Goal: Task Accomplishment & Management: Manage account settings

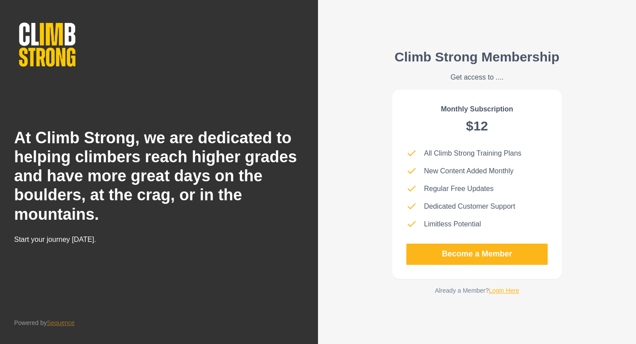
click at [501, 292] on link "Login Here" at bounding box center [504, 290] width 30 height 7
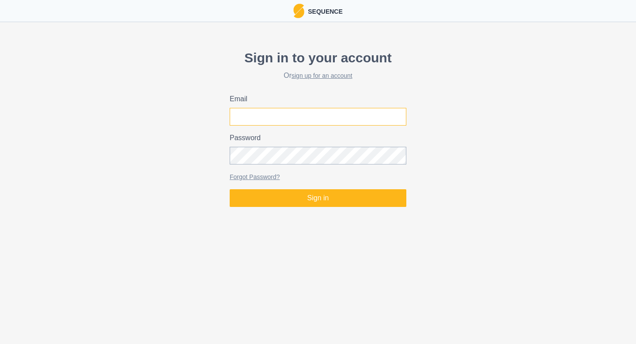
type input "[PERSON_NAME][EMAIL_ADDRESS][PERSON_NAME][DOMAIN_NAME]"
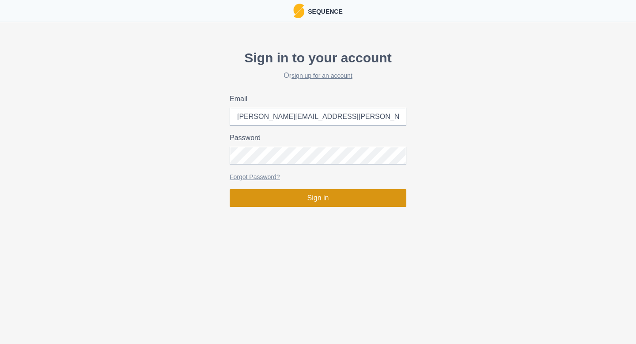
click at [322, 202] on button "Sign in" at bounding box center [318, 198] width 177 height 18
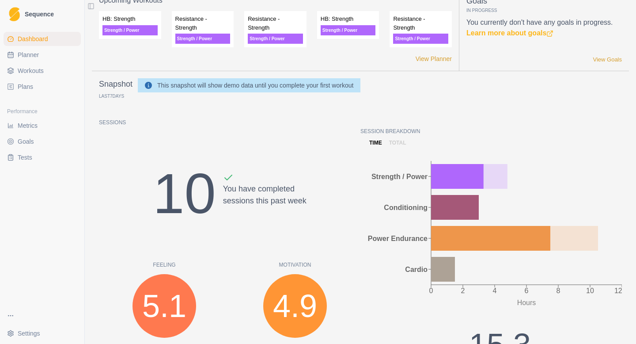
scroll to position [15, 0]
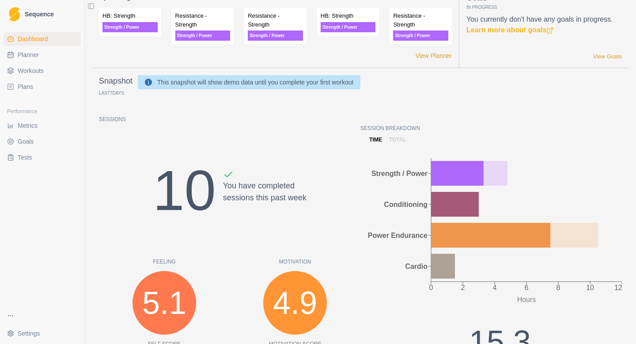
click at [44, 84] on link "Plans" at bounding box center [42, 87] width 77 height 14
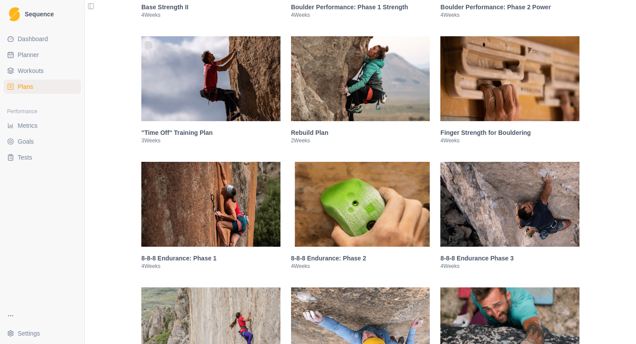
scroll to position [404, 0]
click at [490, 89] on img at bounding box center [509, 78] width 139 height 85
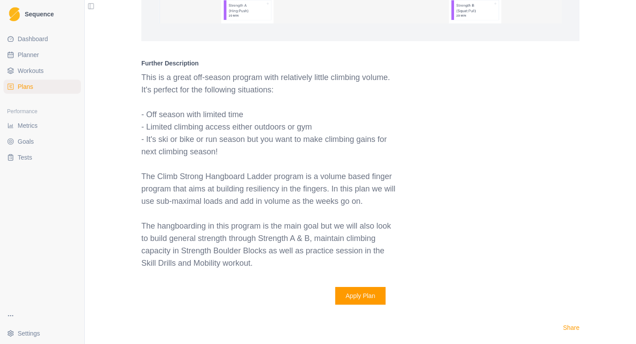
scroll to position [1137, 0]
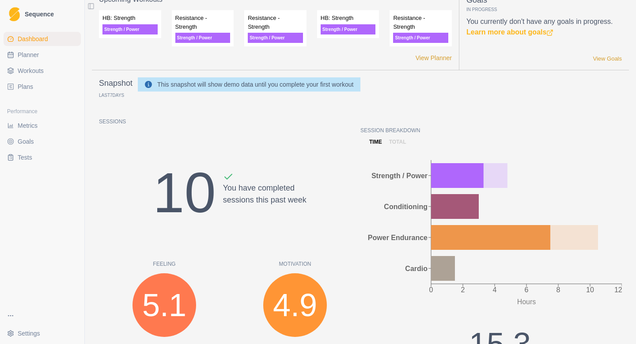
scroll to position [11, 0]
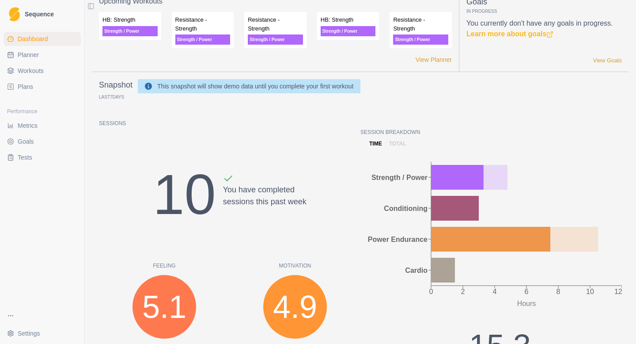
click at [32, 86] on span "Plans" at bounding box center [25, 86] width 15 height 9
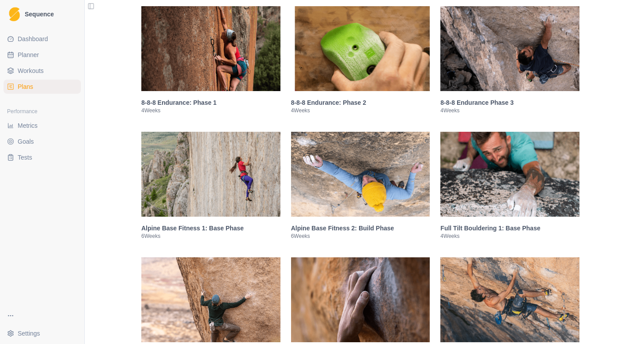
scroll to position [676, 0]
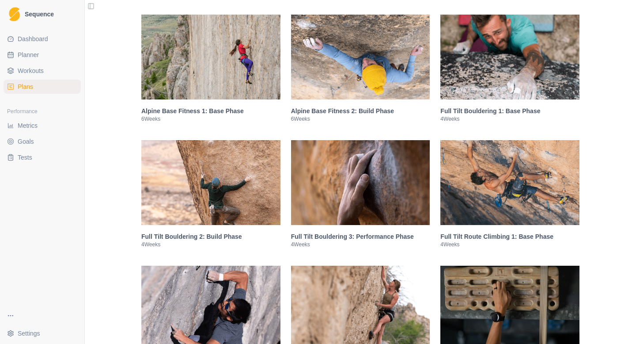
click at [186, 241] on h3 "Full Tilt Bouldering 2: Build Phase" at bounding box center [210, 236] width 139 height 9
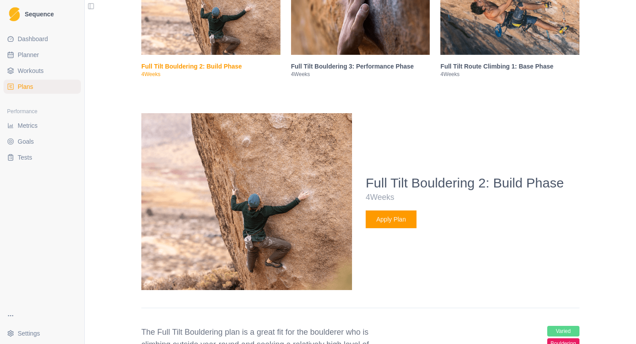
scroll to position [811, 0]
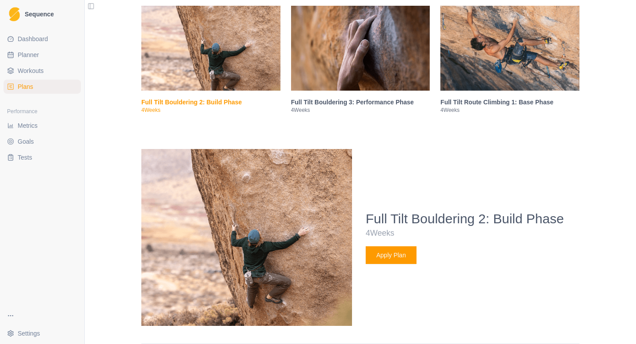
click at [391, 91] on img at bounding box center [360, 48] width 139 height 85
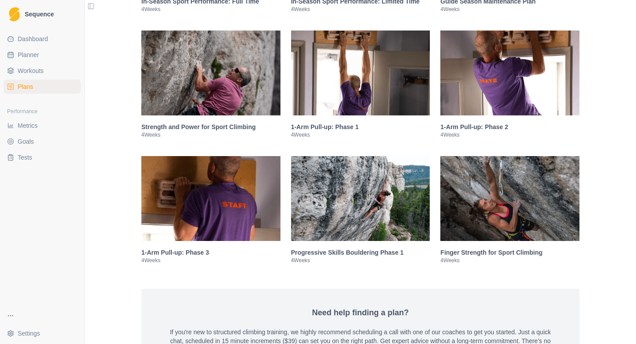
scroll to position [2020, 0]
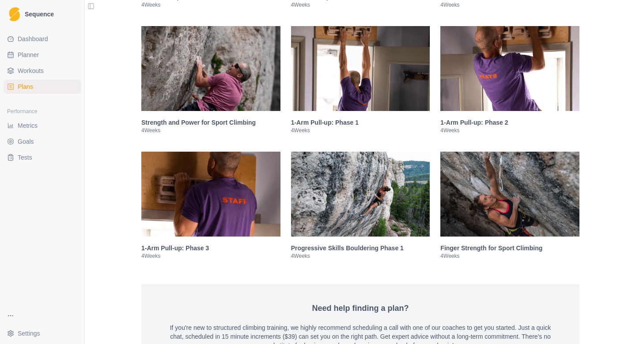
click at [411, 91] on img at bounding box center [360, 68] width 139 height 85
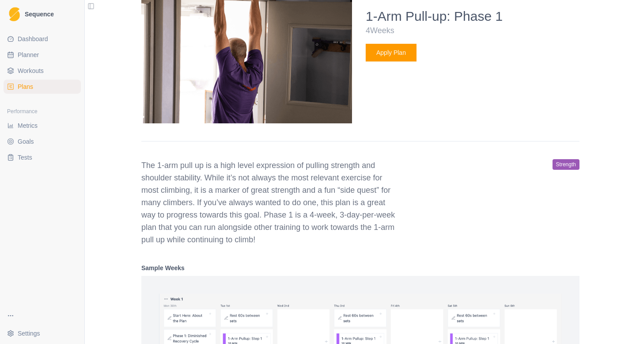
scroll to position [1515, 0]
click at [406, 56] on button "Apply Plan" at bounding box center [391, 52] width 51 height 18
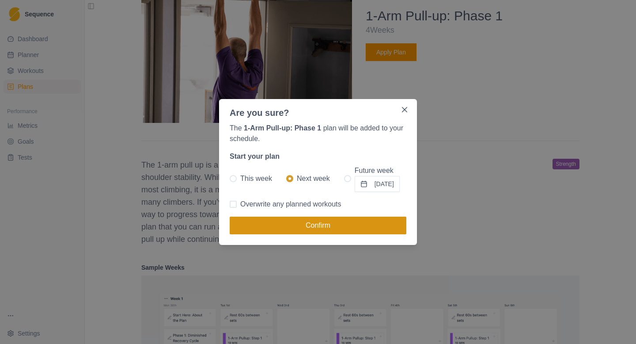
click at [354, 219] on button "Confirm" at bounding box center [318, 225] width 177 height 18
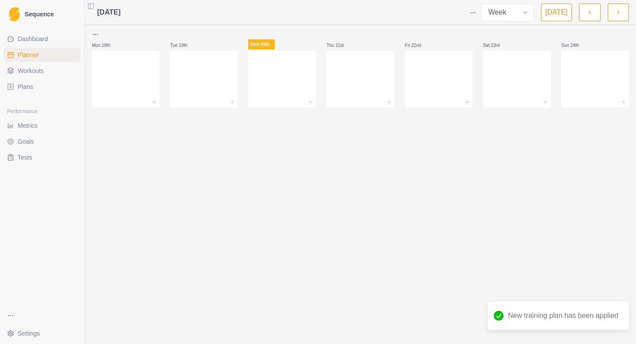
click at [615, 16] on button "button" at bounding box center [618, 13] width 21 height 18
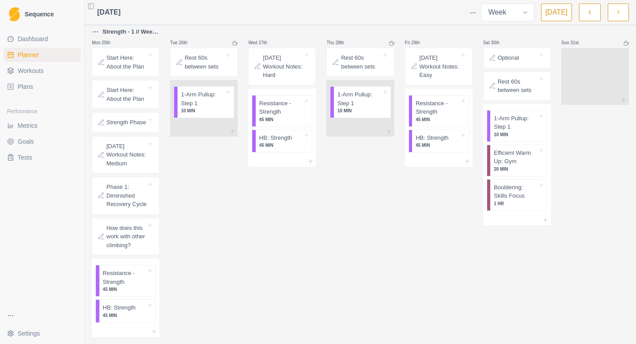
scroll to position [37, 0]
click at [121, 184] on p "Phase 1: Diminished Recovery Cycle" at bounding box center [126, 195] width 40 height 26
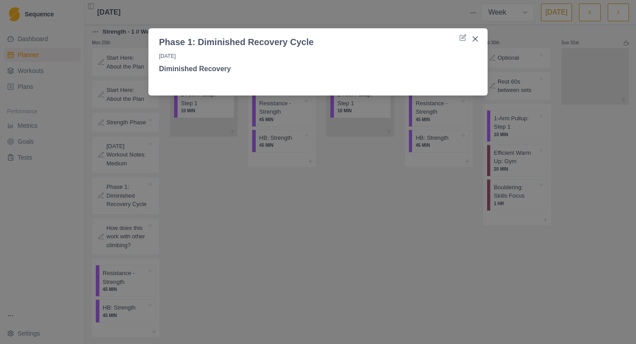
click at [121, 184] on div "Phase 1: Diminished Recovery Cycle [DATE] Diminished Recovery" at bounding box center [318, 172] width 636 height 344
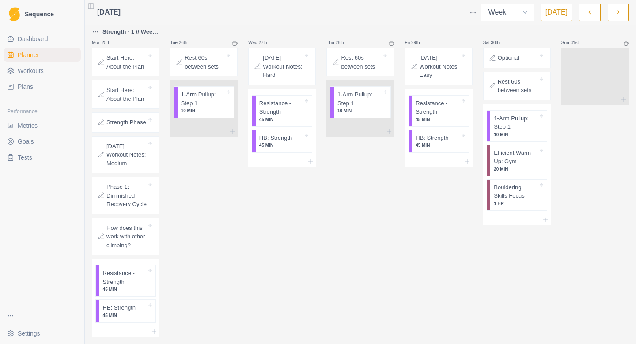
click at [113, 228] on p "How does this work with other climbing?" at bounding box center [126, 237] width 40 height 26
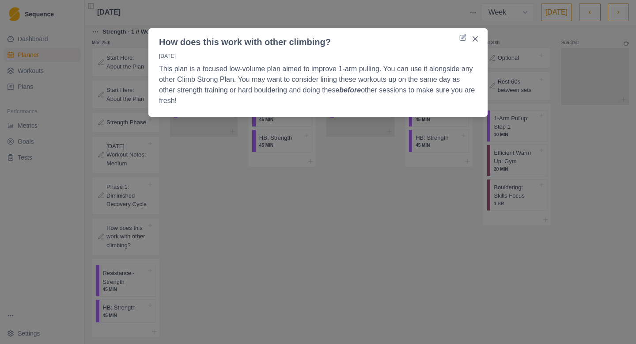
click at [110, 239] on div "How does this work with other climbing? [DATE] This plan is a focused low-volum…" at bounding box center [318, 172] width 636 height 344
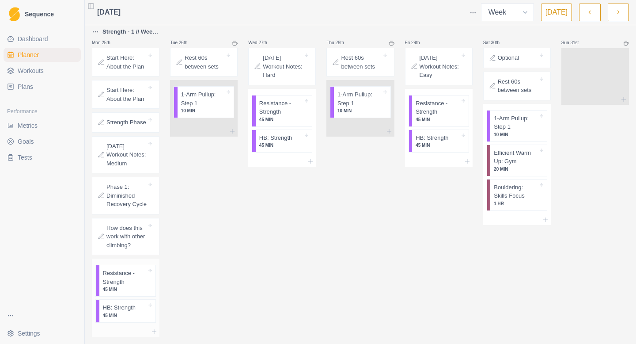
click at [126, 288] on p "45 MIN" at bounding box center [125, 289] width 44 height 7
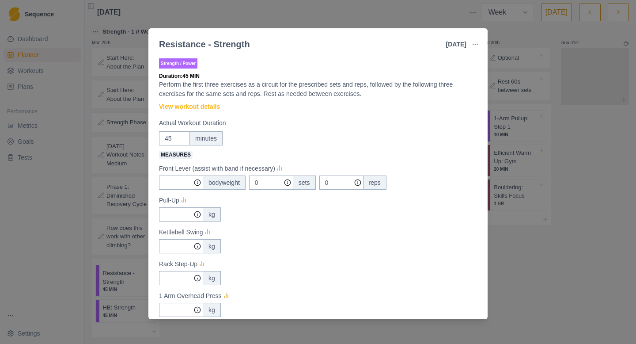
click at [118, 285] on div "Resistance - Strength [DATE] Link To Goal View Workout Metrics Edit Original Wo…" at bounding box center [318, 172] width 636 height 344
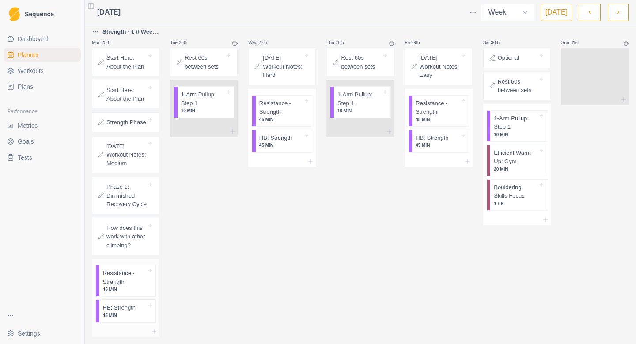
click at [128, 315] on p "45 MIN" at bounding box center [125, 315] width 44 height 7
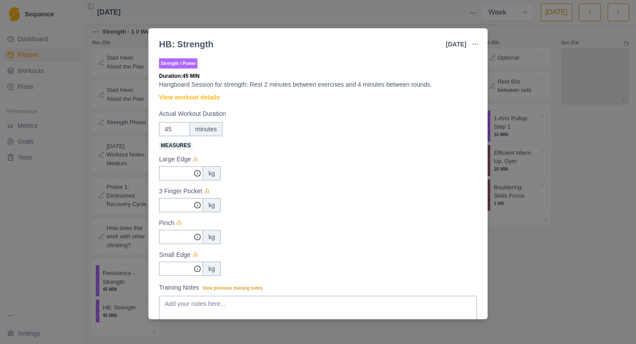
click at [126, 311] on div "HB: Strength [DATE] Link To Goal View Workout Metrics Edit Original Workout Res…" at bounding box center [318, 172] width 636 height 344
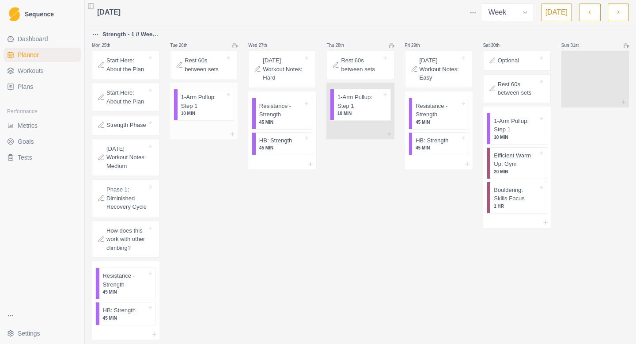
scroll to position [2, 0]
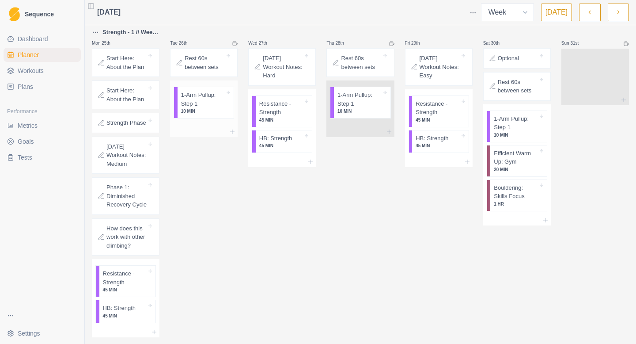
click at [209, 110] on p "10 MIN" at bounding box center [203, 111] width 44 height 7
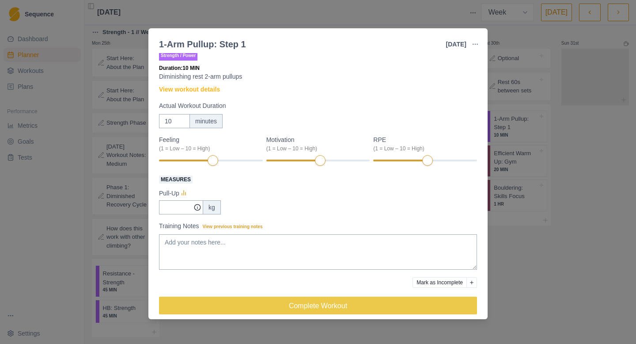
scroll to position [14, 0]
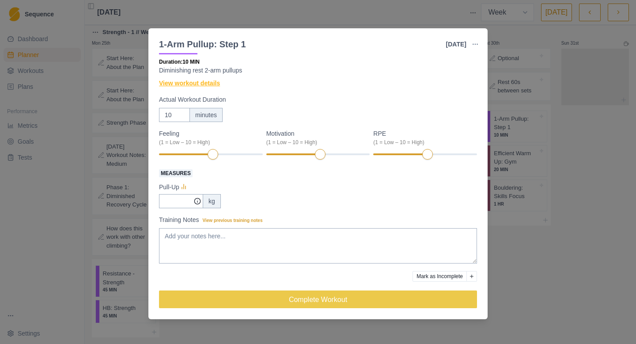
click at [214, 80] on link "View workout details" at bounding box center [189, 83] width 61 height 9
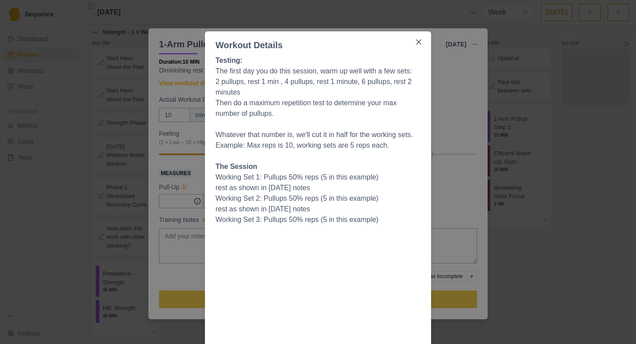
scroll to position [22, 0]
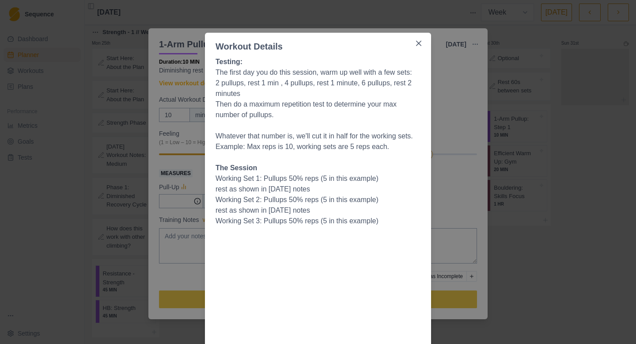
click at [207, 102] on div "Testing: The first day you do this session, warm up well with a few sets: 2 pul…" at bounding box center [318, 226] width 226 height 346
click at [194, 96] on div "Workout Details Testing: The first day you do this session, warm up well with a…" at bounding box center [318, 172] width 636 height 344
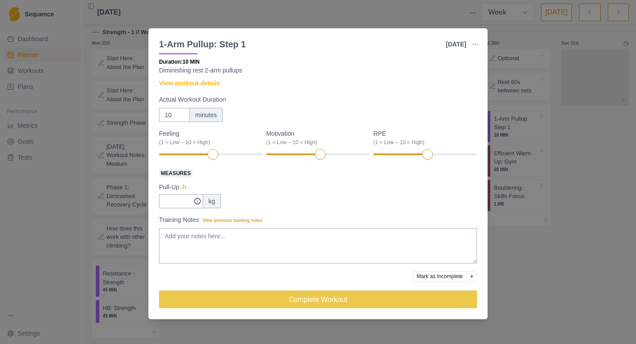
click at [279, 334] on div "1-Arm Pullup: Step 1 [DATE] Link To Goal View Workout Metrics Edit Original Wor…" at bounding box center [318, 172] width 636 height 344
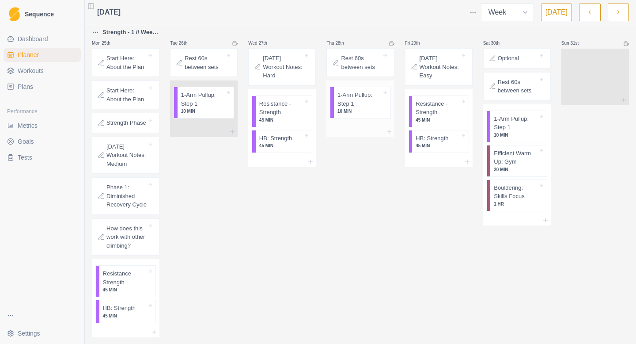
click at [351, 100] on p "1-Arm Pullup: Step 1" at bounding box center [360, 99] width 44 height 17
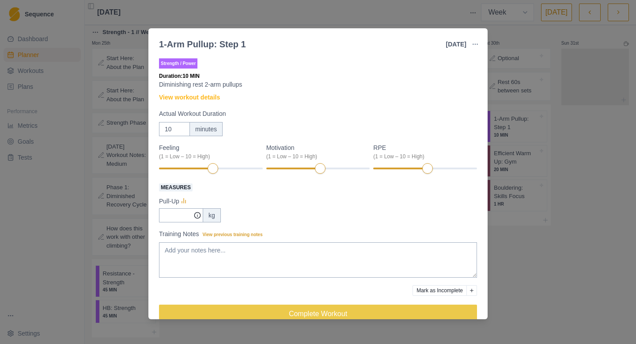
click at [537, 137] on div "1-Arm Pullup: Step 1 [DATE] Link To Goal View Workout Metrics Edit Original Wor…" at bounding box center [318, 172] width 636 height 344
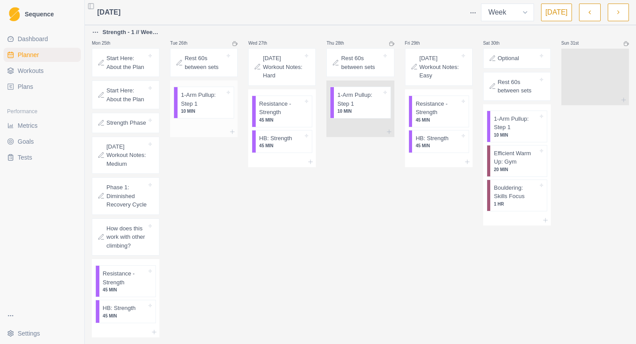
click at [190, 99] on p "1-Arm Pullup: Step 1" at bounding box center [203, 99] width 44 height 17
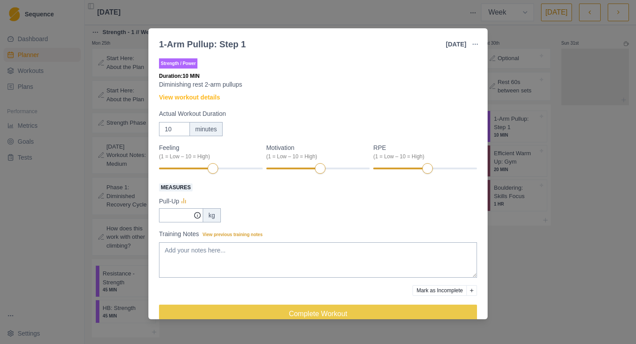
click at [534, 120] on div "1-Arm Pullup: Step 1 [DATE] Link To Goal View Workout Metrics Edit Original Wor…" at bounding box center [318, 172] width 636 height 344
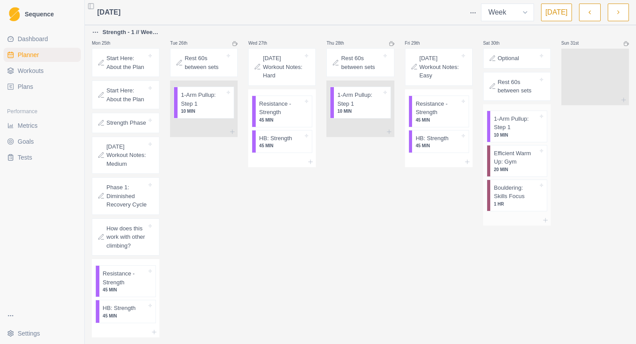
click at [543, 121] on div "1-Arm Pullup: Step 1 10 MIN" at bounding box center [518, 126] width 57 height 31
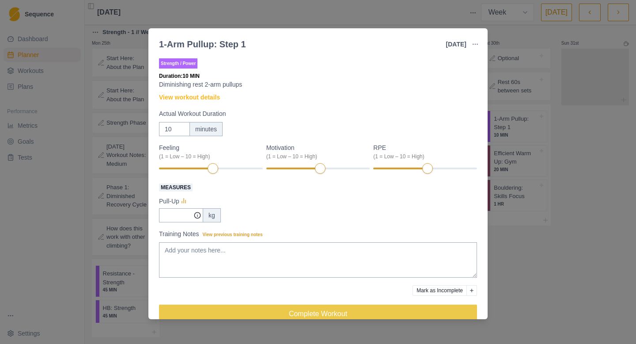
click at [543, 121] on div "1-Arm Pullup: Step 1 [DATE] Link To Goal View Workout Metrics Edit Original Wor…" at bounding box center [318, 172] width 636 height 344
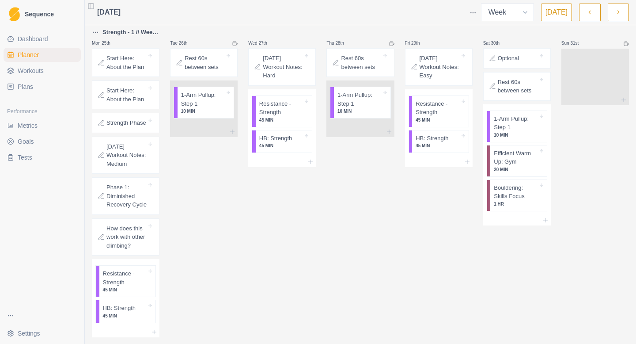
click at [617, 15] on icon "button" at bounding box center [618, 12] width 6 height 9
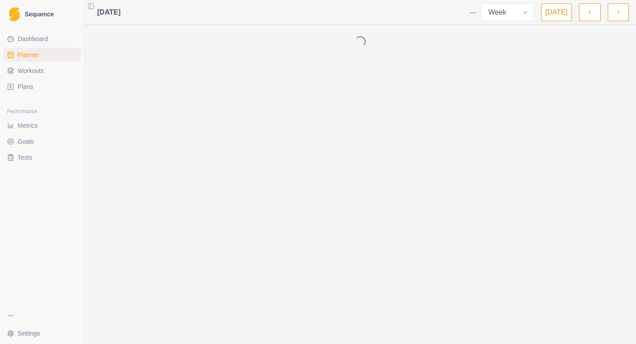
scroll to position [0, 0]
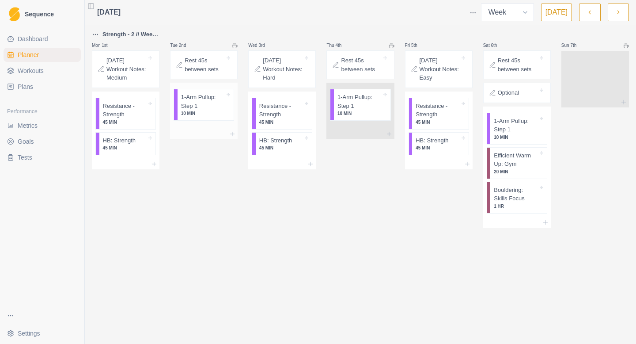
click at [205, 100] on p "1-Arm Pullup: Step 1" at bounding box center [203, 101] width 44 height 17
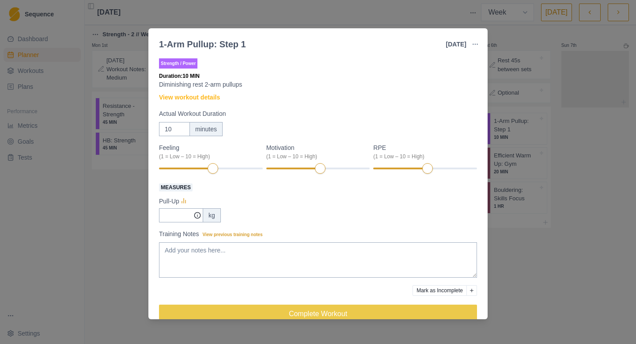
click at [205, 100] on link "View workout details" at bounding box center [189, 97] width 61 height 9
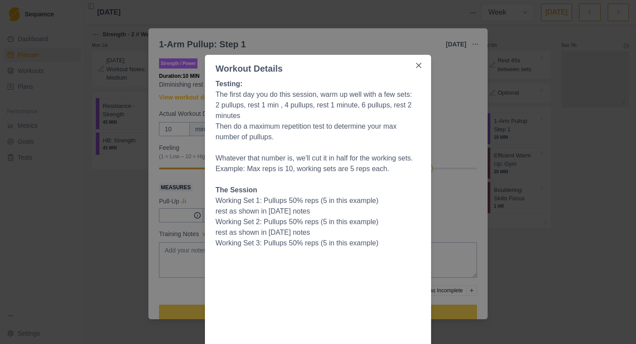
click at [185, 98] on div "Workout Details Testing: The first day you do this session, warm up well with a…" at bounding box center [318, 172] width 636 height 344
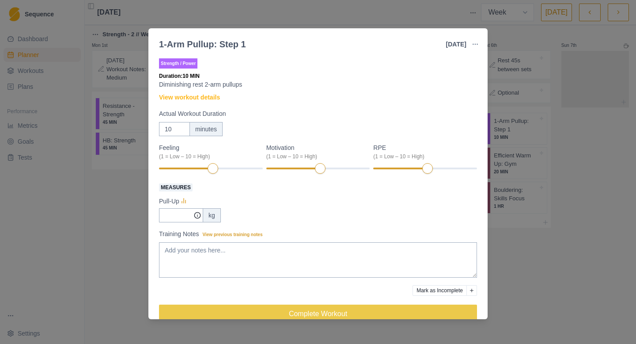
click at [545, 164] on div "1-Arm Pullup: Step 1 [DATE] Link To Goal View Workout Metrics Edit Original Wor…" at bounding box center [318, 172] width 636 height 344
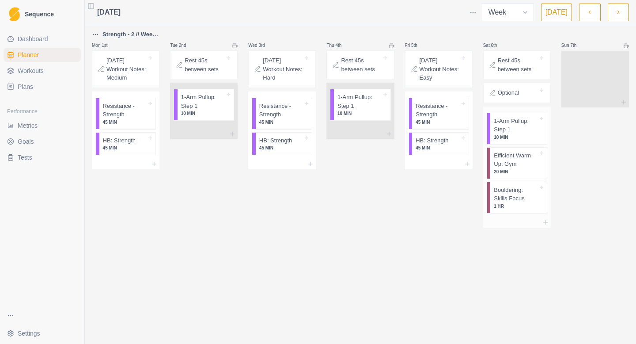
click at [533, 121] on p "1-Arm Pullup: Step 1" at bounding box center [516, 125] width 44 height 17
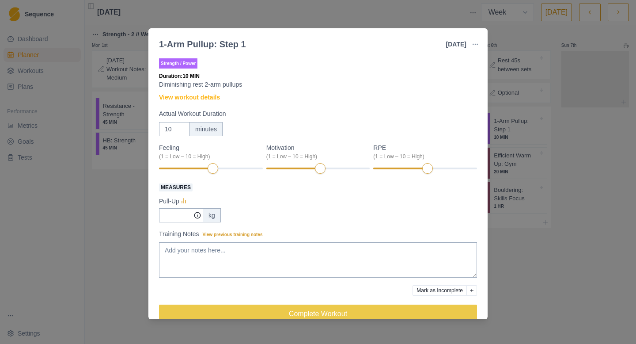
click at [564, 123] on div "1-Arm Pullup: Step 1 [DATE] Link To Goal View Workout Metrics Edit Original Wor…" at bounding box center [318, 172] width 636 height 344
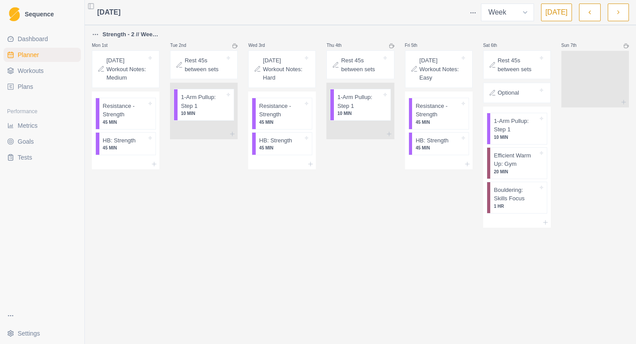
click at [625, 20] on button "button" at bounding box center [618, 13] width 21 height 18
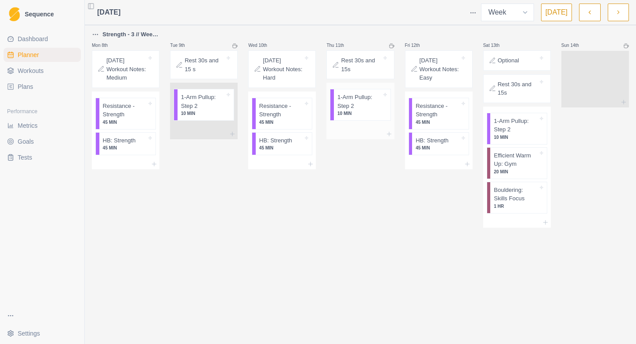
click at [376, 105] on p "1-Arm Pullup: Step 2" at bounding box center [360, 101] width 44 height 17
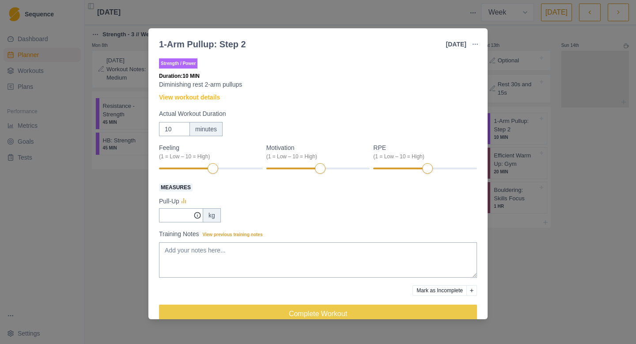
click at [631, 99] on div "1-Arm Pullup: Step 2 [DATE] Link To Goal View Workout Metrics Edit Original Wor…" at bounding box center [318, 172] width 636 height 344
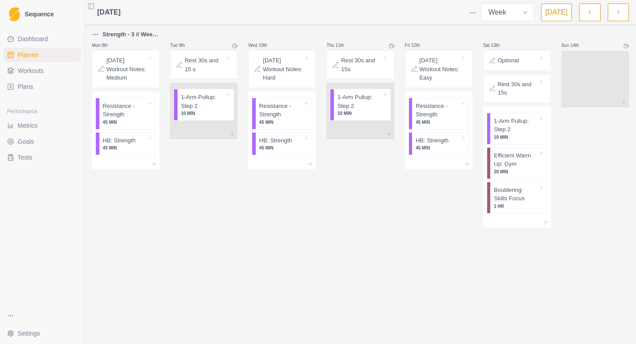
click at [620, 11] on icon "button" at bounding box center [618, 12] width 6 height 9
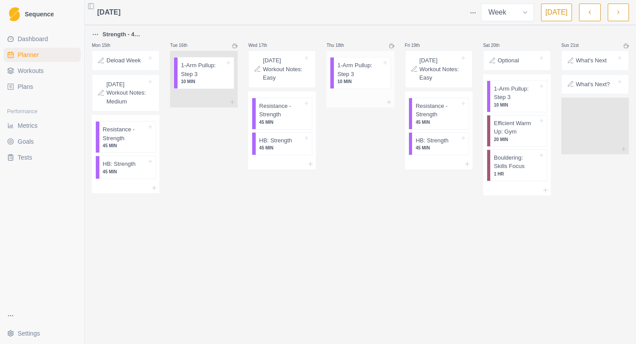
click at [371, 67] on p "1-Arm Pullup: Step 3" at bounding box center [360, 69] width 44 height 17
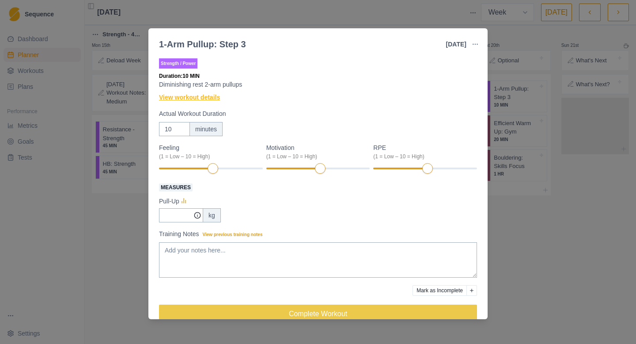
click at [214, 96] on link "View workout details" at bounding box center [189, 97] width 61 height 9
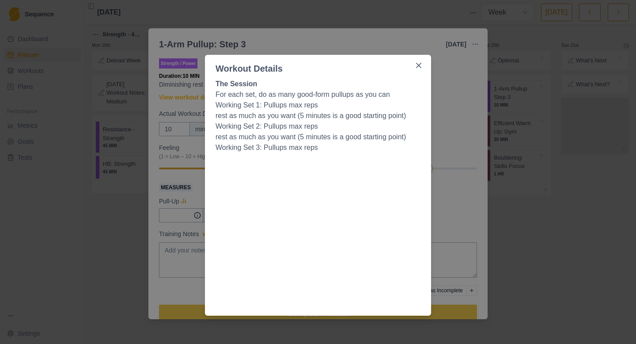
click at [465, 89] on div "Workout Details The Session For each set, do as many good-form pullups as you c…" at bounding box center [318, 172] width 636 height 344
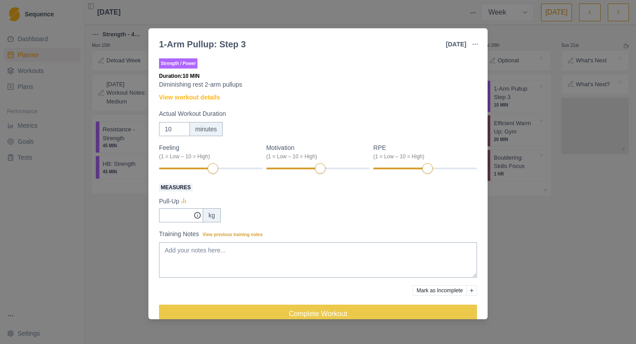
click at [574, 156] on div "1-Arm Pullup: Step 3 [DATE] Link To Goal View Workout Metrics Edit Original Wor…" at bounding box center [318, 172] width 636 height 344
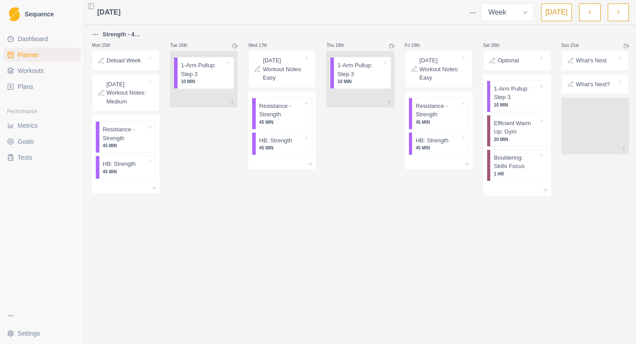
click at [588, 15] on icon "button" at bounding box center [590, 12] width 6 height 9
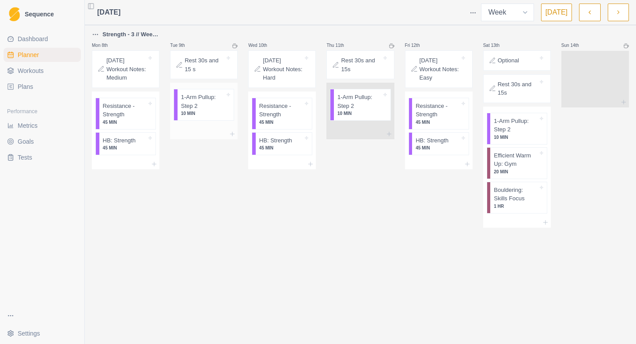
click at [205, 108] on p "1-Arm Pullup: Step 2" at bounding box center [203, 101] width 44 height 17
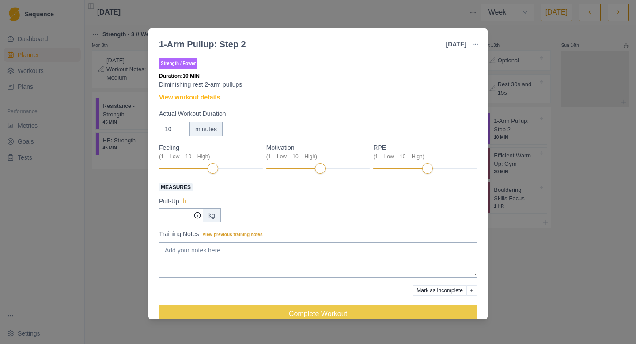
click at [176, 97] on link "View workout details" at bounding box center [189, 97] width 61 height 9
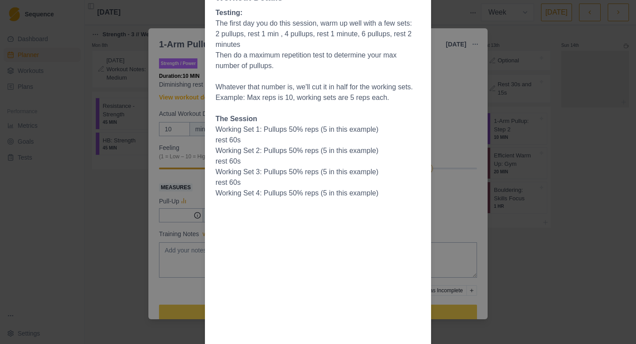
scroll to position [101, 0]
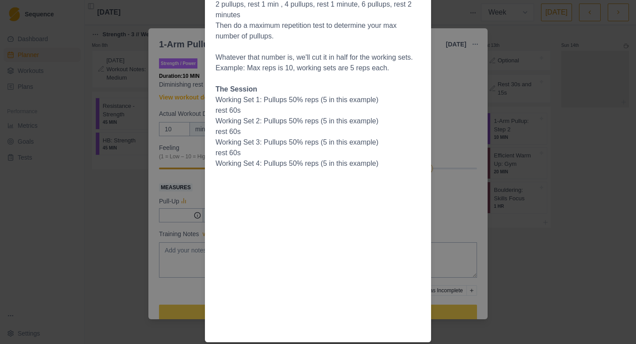
click at [521, 160] on div "Workout Details Testing: The first day you do this session, warm up well with a…" at bounding box center [318, 172] width 636 height 344
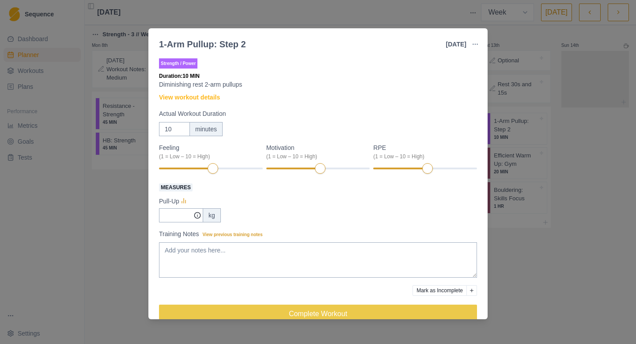
click at [521, 161] on div "1-Arm Pullup: Step 2 [DATE] Link To Goal View Workout Metrics Edit Original Wor…" at bounding box center [318, 172] width 636 height 344
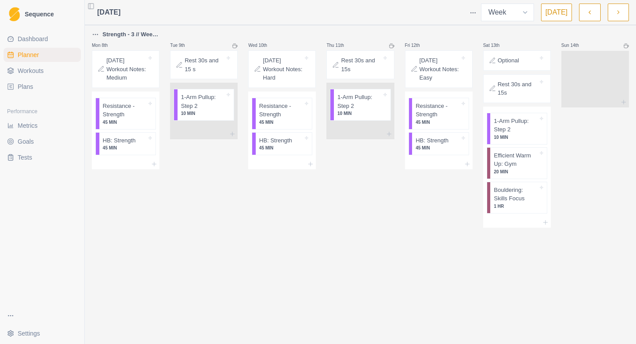
click at [623, 8] on button "button" at bounding box center [618, 13] width 21 height 18
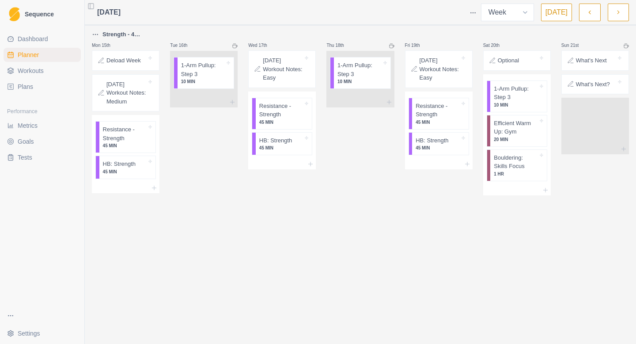
click at [623, 8] on button "button" at bounding box center [618, 13] width 21 height 18
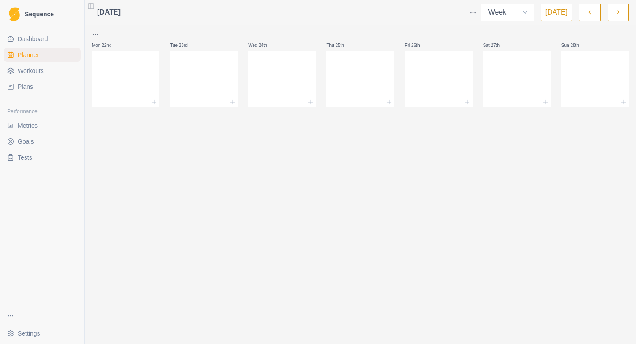
click at [42, 84] on link "Plans" at bounding box center [42, 87] width 77 height 14
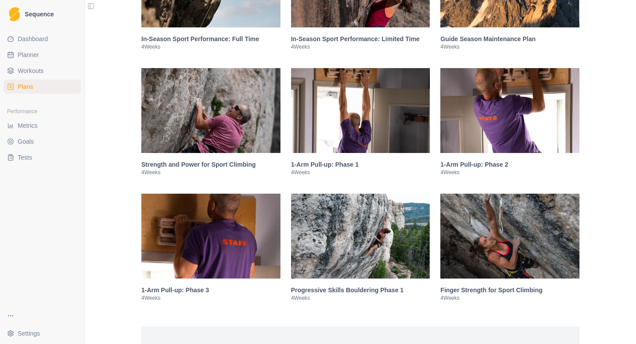
scroll to position [1245, 0]
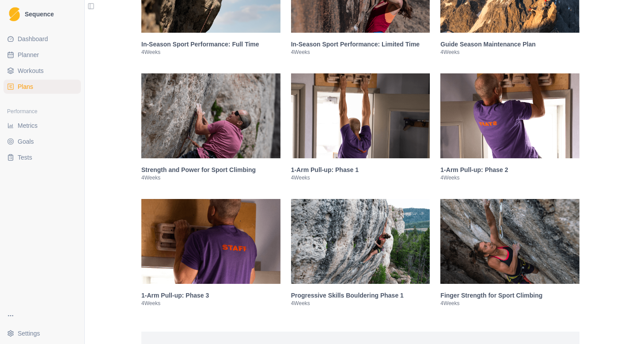
click at [532, 144] on img at bounding box center [509, 115] width 139 height 85
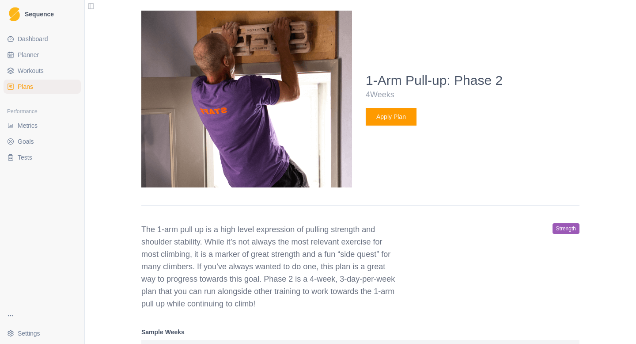
scroll to position [1454, 0]
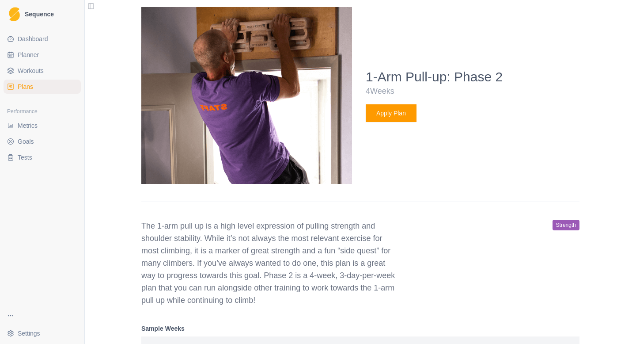
click at [408, 122] on button "Apply Plan" at bounding box center [391, 113] width 51 height 18
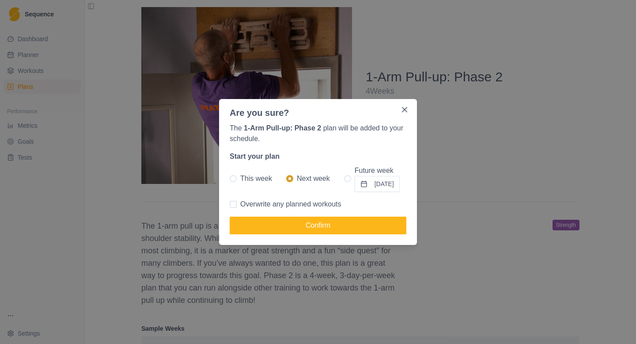
click at [344, 177] on span at bounding box center [347, 178] width 7 height 7
click at [344, 178] on input "Future week [DATE]" at bounding box center [344, 178] width 0 height 0
radio input "true"
click at [373, 183] on button "[DATE]" at bounding box center [377, 184] width 45 height 16
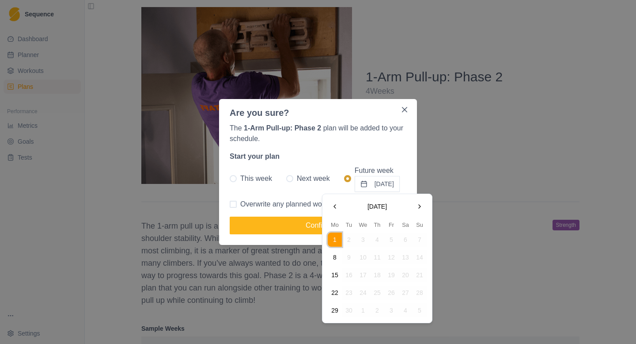
click at [422, 206] on button "Go to the Next Month" at bounding box center [420, 206] width 14 height 14
click at [335, 207] on button "Go to the Previous Month" at bounding box center [335, 206] width 14 height 14
click at [333, 306] on button "29" at bounding box center [335, 310] width 14 height 14
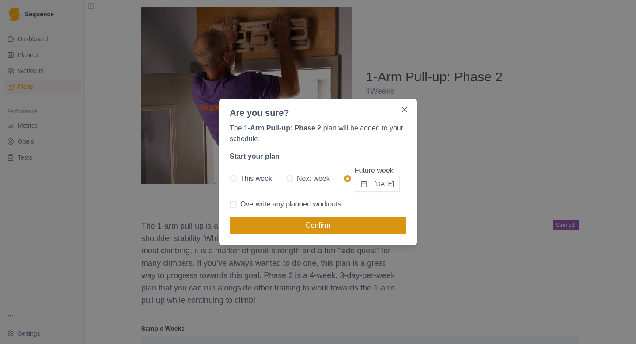
click at [354, 225] on button "Confirm" at bounding box center [318, 225] width 177 height 18
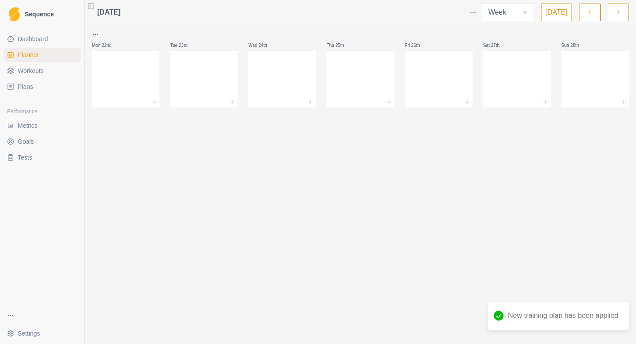
click at [616, 14] on icon "button" at bounding box center [618, 12] width 6 height 9
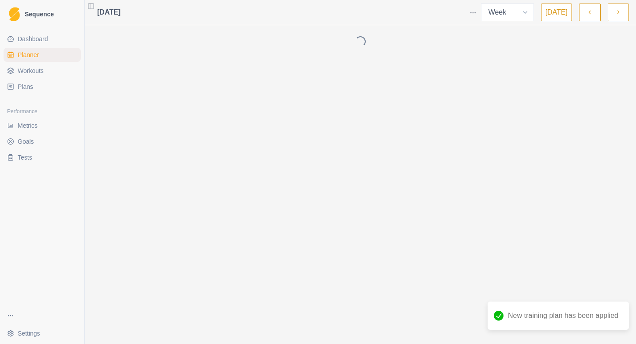
click at [616, 14] on icon "button" at bounding box center [618, 12] width 6 height 9
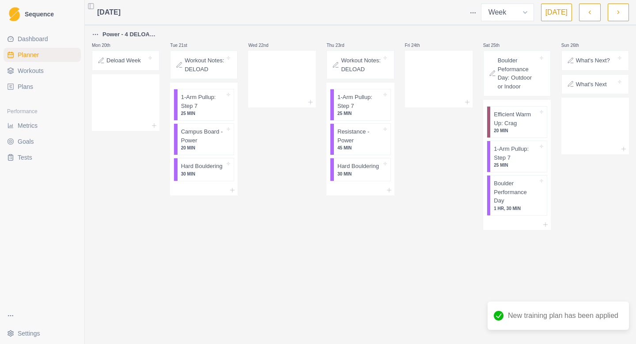
click at [616, 14] on icon "button" at bounding box center [618, 12] width 6 height 9
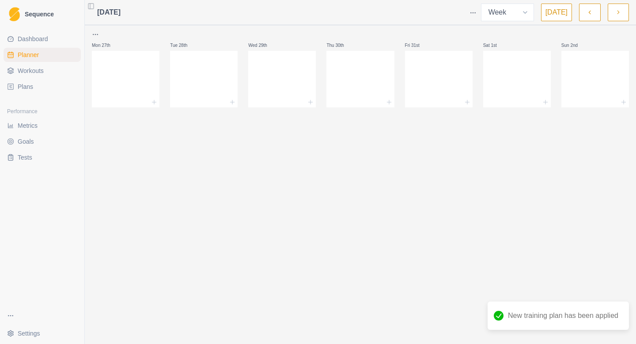
click at [595, 11] on button "button" at bounding box center [589, 13] width 21 height 18
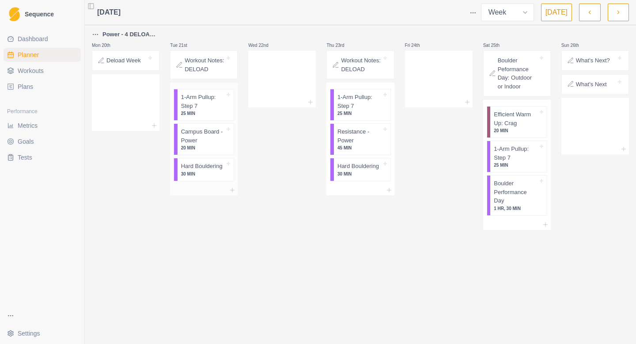
click at [205, 99] on div "1-Arm Pullup: Step 7 25 MIN" at bounding box center [206, 104] width 57 height 31
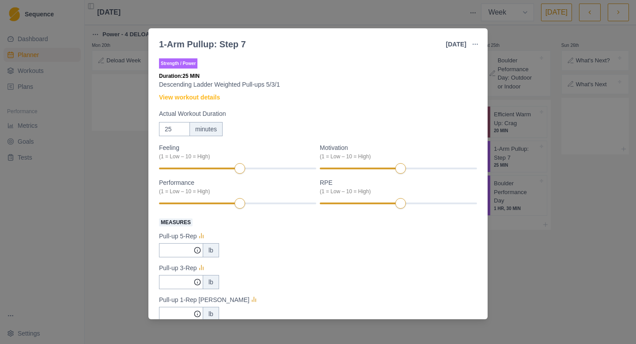
click at [205, 99] on link "View workout details" at bounding box center [189, 97] width 61 height 9
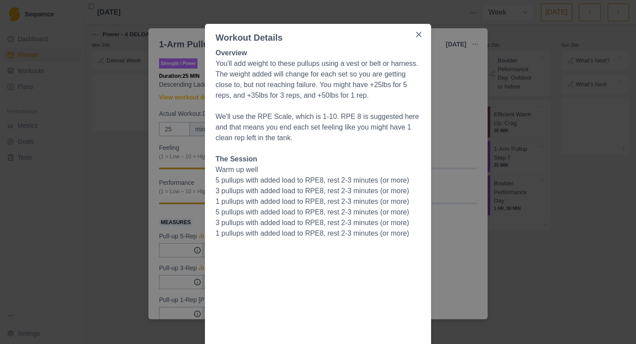
scroll to position [80, 0]
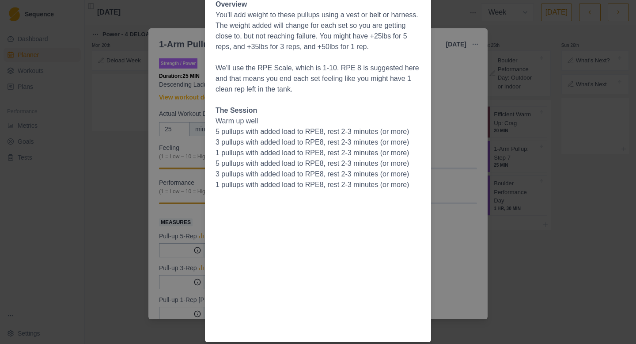
click at [466, 142] on div "Workout Details Overview You'll add weight to these pullups using a vest or bel…" at bounding box center [318, 172] width 636 height 344
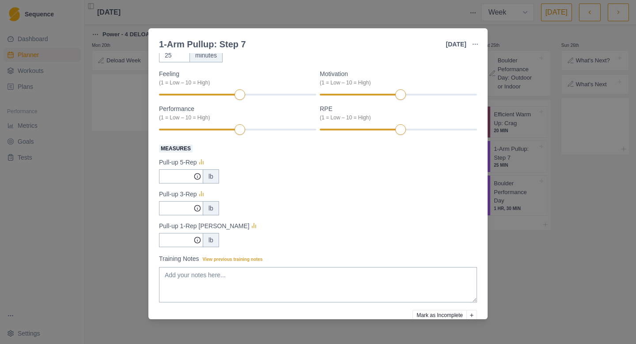
scroll to position [114, 0]
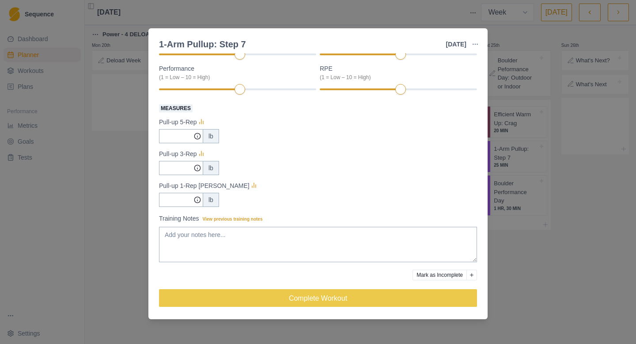
click at [575, 174] on div "1-Arm Pullup: Step 7 [DATE] Link To Goal View Workout Metrics Edit Original Wor…" at bounding box center [318, 172] width 636 height 344
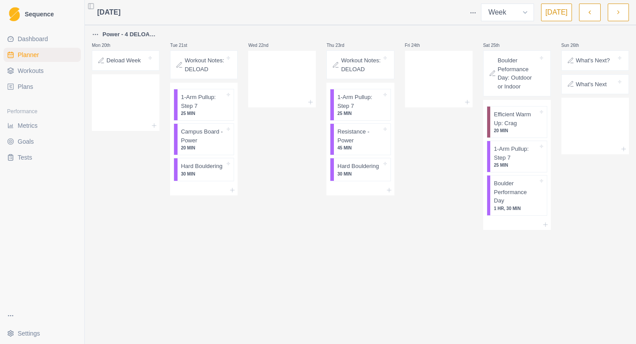
click at [614, 11] on button "button" at bounding box center [618, 13] width 21 height 18
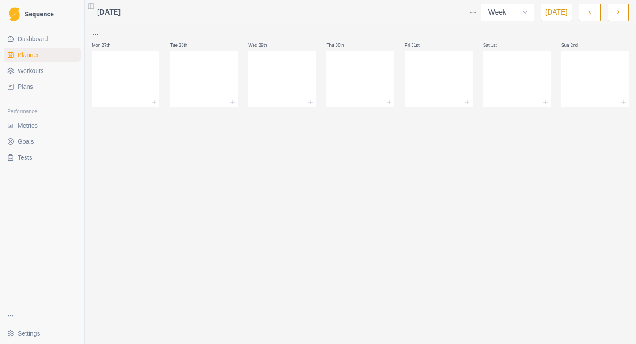
click at [589, 10] on icon "button" at bounding box center [590, 12] width 6 height 9
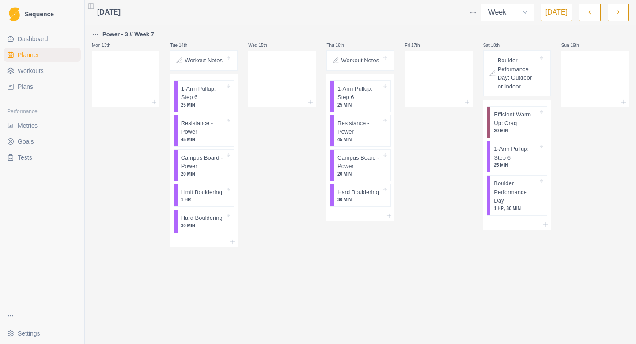
click at [589, 10] on icon "button" at bounding box center [590, 12] width 6 height 9
click at [590, 16] on icon "button" at bounding box center [590, 12] width 6 height 9
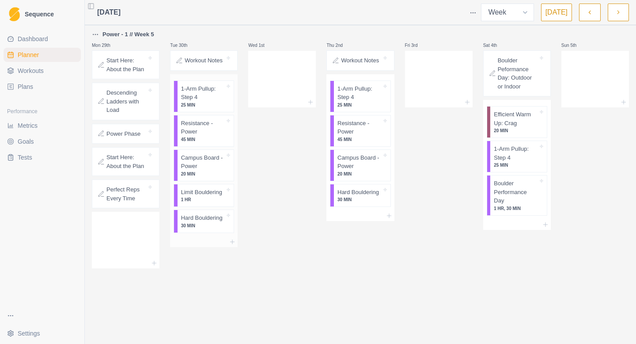
click at [190, 102] on p "25 MIN" at bounding box center [203, 105] width 44 height 7
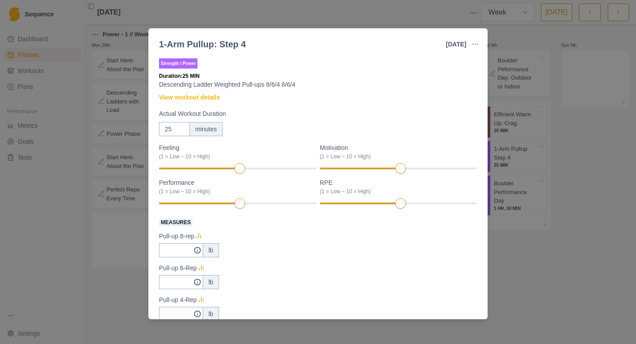
click at [190, 102] on link "View workout details" at bounding box center [189, 97] width 61 height 9
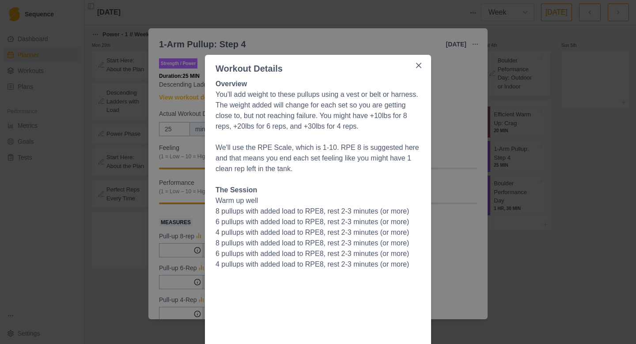
click at [173, 86] on div "Workout Details Overview You'll add weight to these pullups using a vest or bel…" at bounding box center [318, 172] width 636 height 344
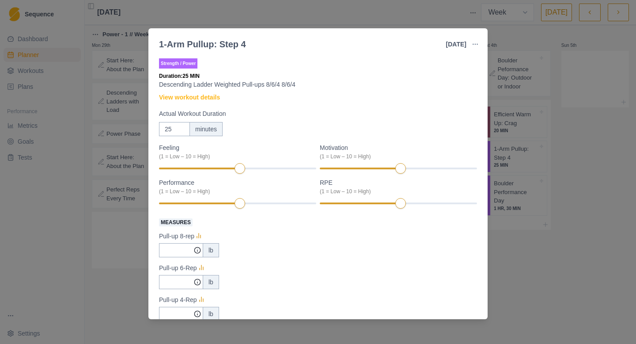
click at [79, 256] on div "1-Arm Pullup: Step 4 [DATE] Link To Goal View Workout Metrics Edit Original Wor…" at bounding box center [318, 172] width 636 height 344
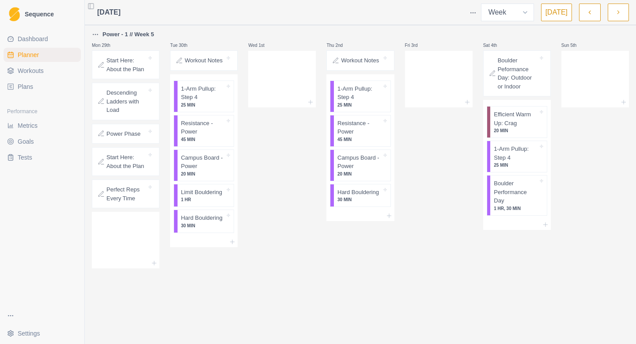
click at [623, 13] on button "button" at bounding box center [618, 13] width 21 height 18
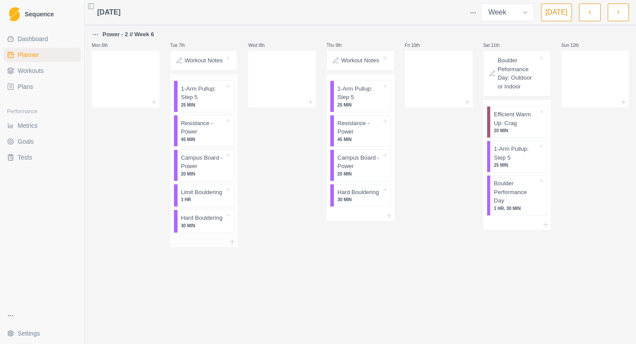
click at [211, 89] on p "1-Arm Pullup: Step 5" at bounding box center [203, 92] width 44 height 17
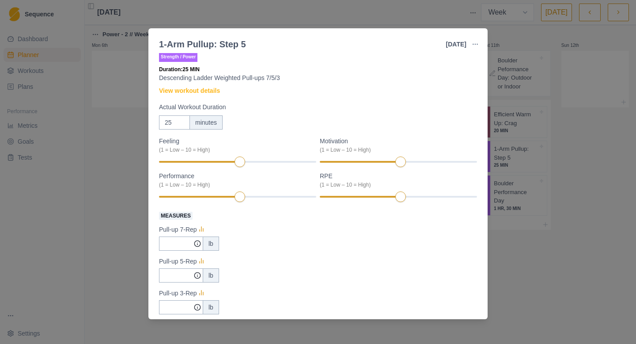
scroll to position [9, 0]
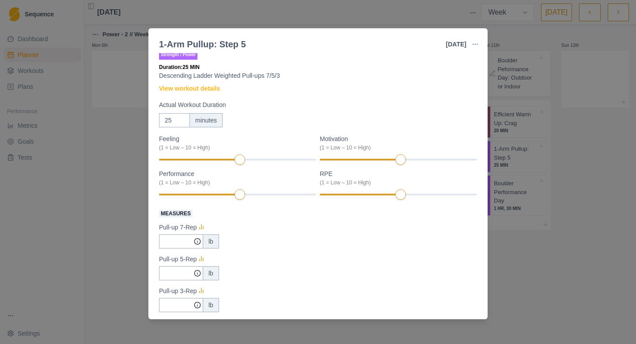
click at [211, 89] on link "View workout details" at bounding box center [189, 88] width 61 height 9
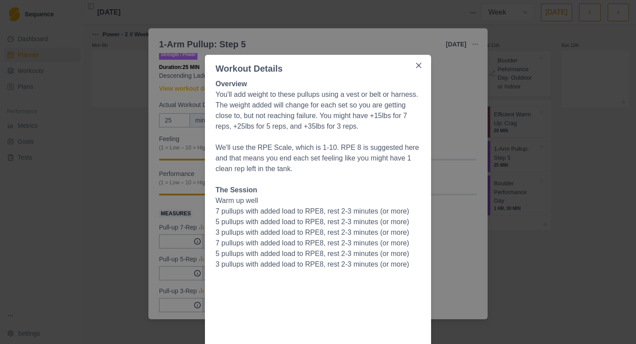
click at [194, 82] on div "Workout Details Overview You'll add weight to these pullups using a vest or bel…" at bounding box center [318, 172] width 636 height 344
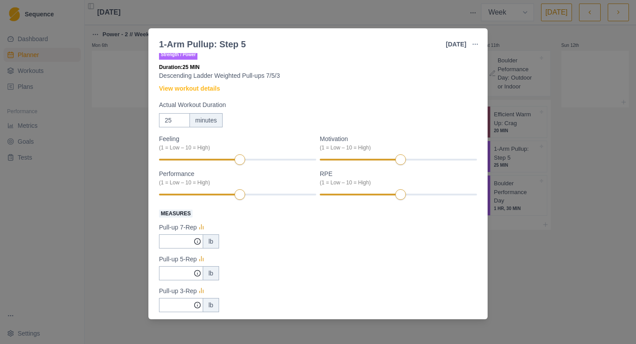
click at [123, 126] on div "1-Arm Pullup: Step 5 [DATE] Link To Goal View Workout Metrics Edit Original Wor…" at bounding box center [318, 172] width 636 height 344
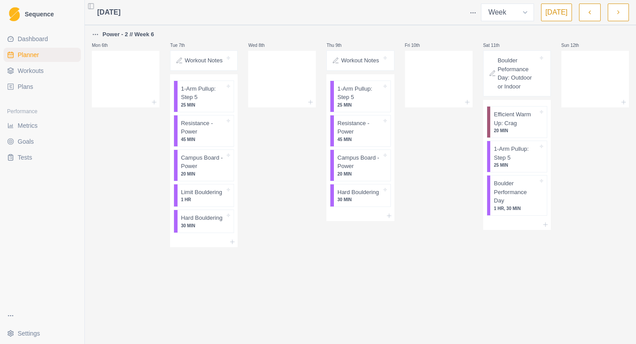
click at [621, 6] on button "button" at bounding box center [618, 13] width 21 height 18
click at [365, 87] on p "1-Arm Pullup: Step 6" at bounding box center [360, 92] width 44 height 17
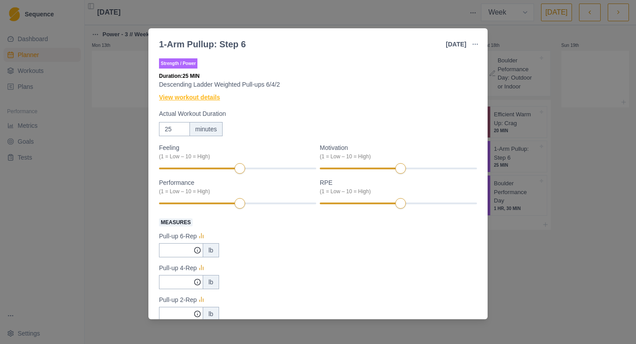
click at [211, 98] on link "View workout details" at bounding box center [189, 97] width 61 height 9
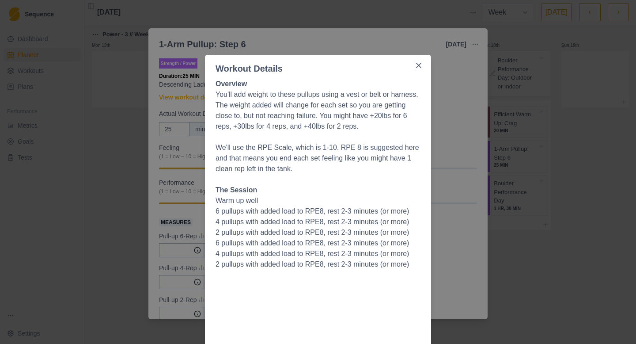
click at [506, 171] on div "Workout Details Overview You'll add weight to these pullups using a vest or bel…" at bounding box center [318, 172] width 636 height 344
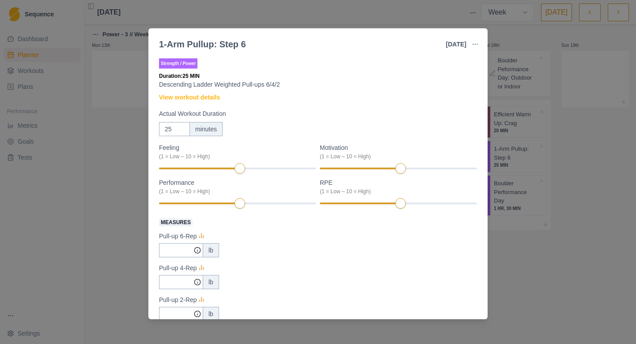
click at [506, 171] on div "1-Arm Pullup: Step 6 [DATE] Link To Goal View Workout Metrics Edit Original Wor…" at bounding box center [318, 172] width 636 height 344
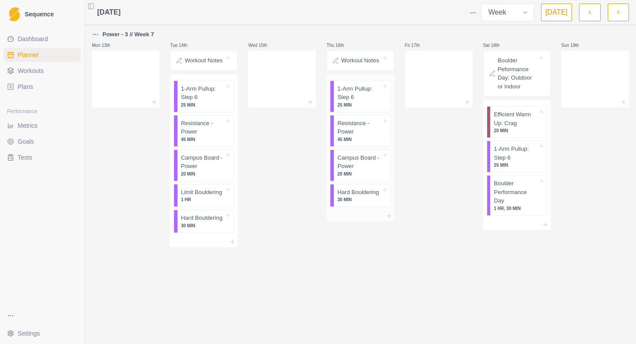
click at [361, 164] on p "Campus Board - Power" at bounding box center [360, 161] width 44 height 17
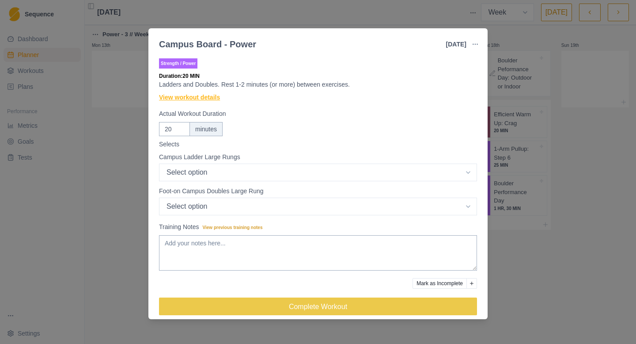
click at [211, 95] on link "View workout details" at bounding box center [189, 97] width 61 height 9
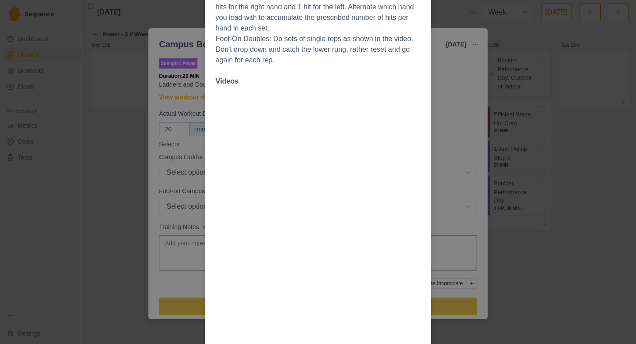
scroll to position [327, 0]
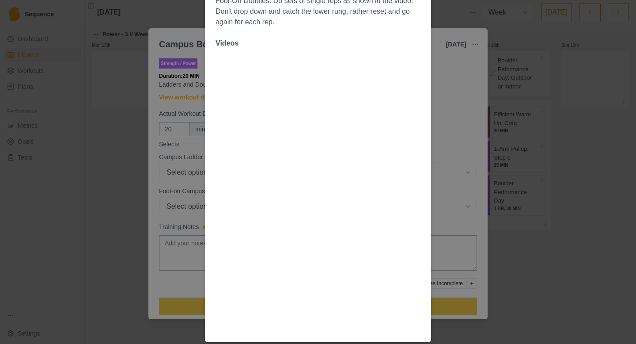
click at [537, 192] on div "Workout Details Overview Campus training is a useful tool for developing power …" at bounding box center [318, 172] width 636 height 344
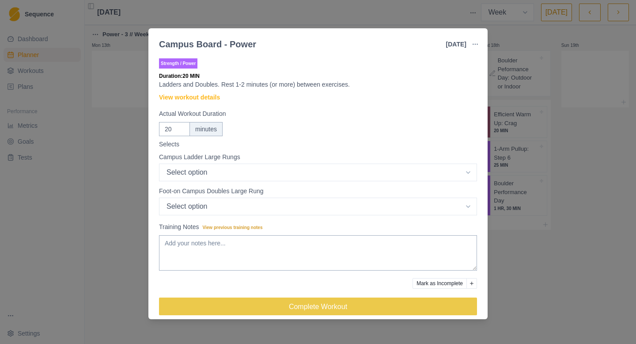
click at [538, 194] on div "Campus Board - Power [DATE] Link To Goal View Workout Metrics Edit Original Wor…" at bounding box center [318, 172] width 636 height 344
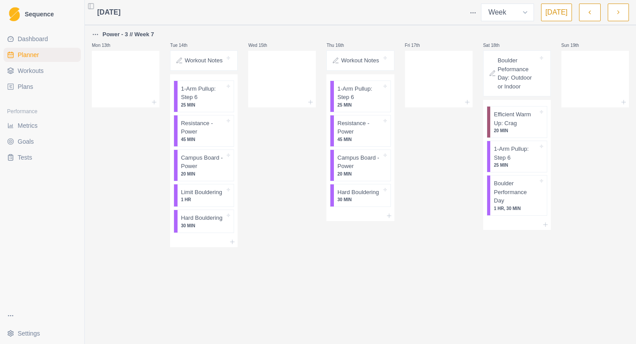
click at [623, 9] on button "button" at bounding box center [618, 13] width 21 height 18
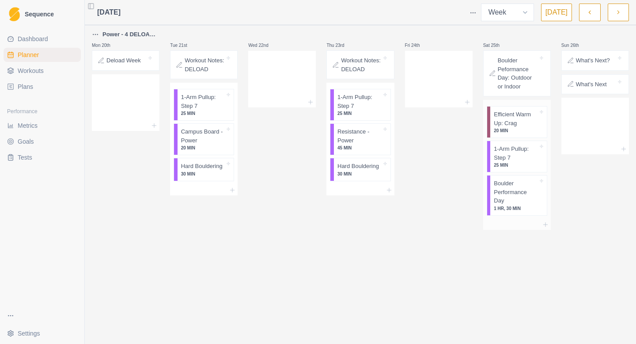
click at [526, 147] on p "1-Arm Pullup: Step 7" at bounding box center [516, 152] width 44 height 17
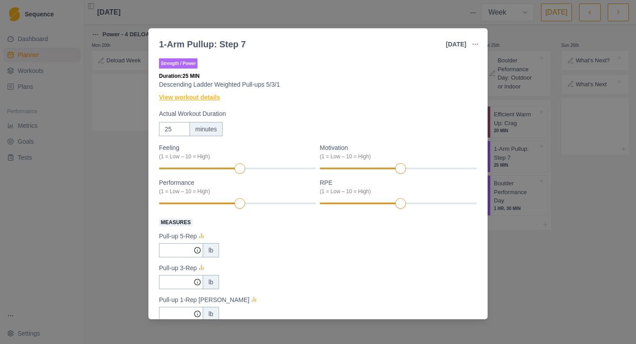
click at [214, 98] on link "View workout details" at bounding box center [189, 97] width 61 height 9
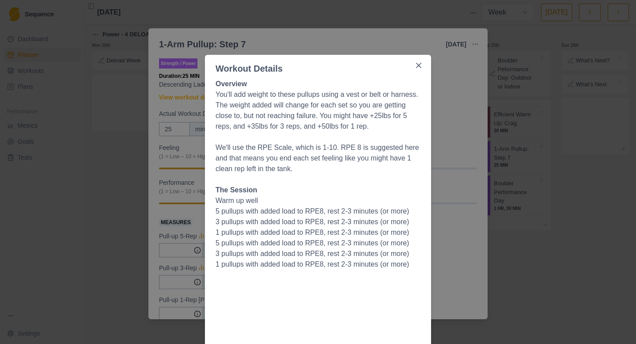
click at [175, 100] on div "Workout Details Overview You'll add weight to these pullups using a vest or bel…" at bounding box center [318, 172] width 636 height 344
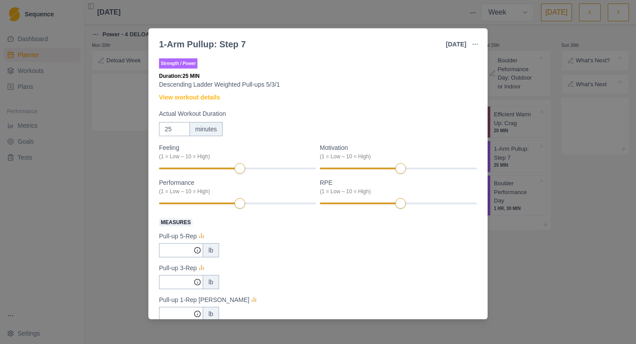
click at [99, 123] on div "1-Arm Pullup: Step 7 [DATE] Link To Goal View Workout Metrics Edit Original Wor…" at bounding box center [318, 172] width 636 height 344
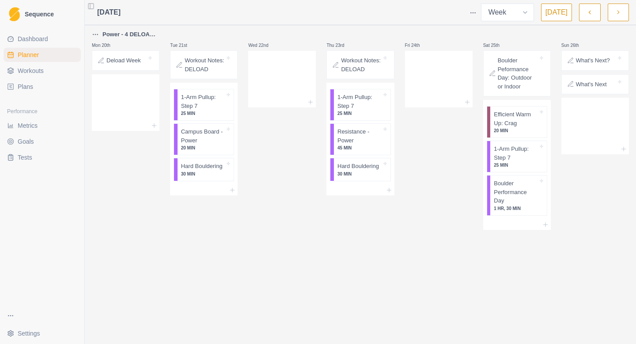
click at [624, 9] on button "button" at bounding box center [618, 13] width 21 height 18
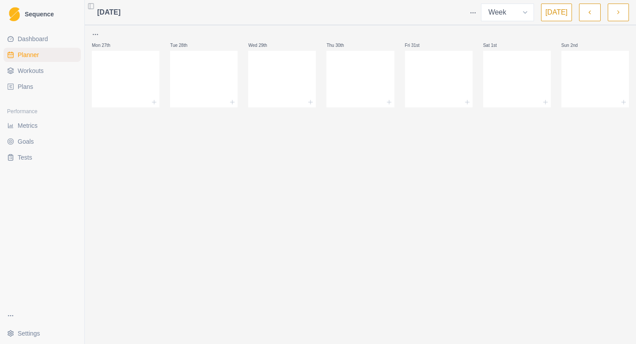
click at [56, 88] on link "Plans" at bounding box center [42, 87] width 77 height 14
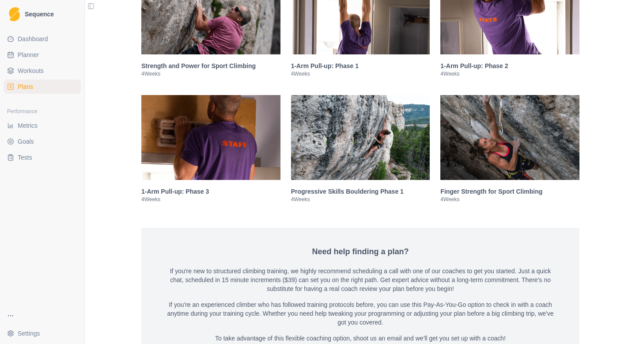
scroll to position [1377, 0]
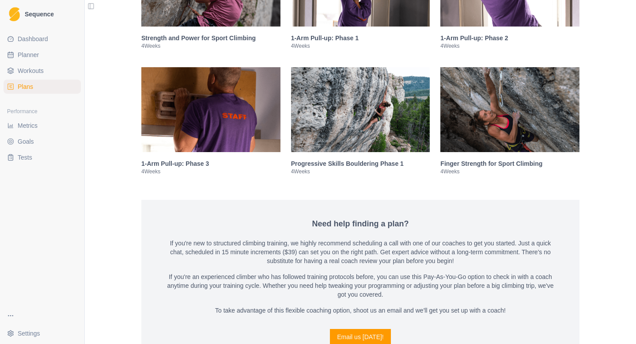
click at [226, 152] on img at bounding box center [210, 109] width 139 height 85
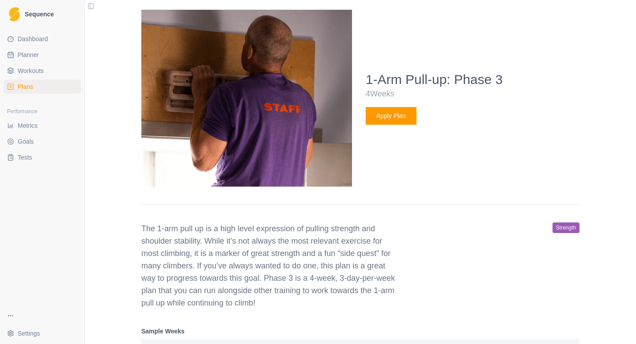
scroll to position [1580, 0]
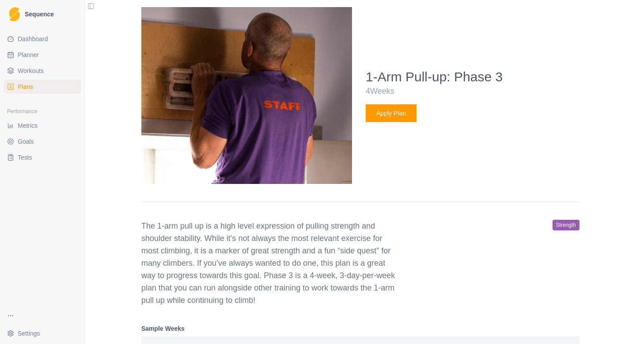
click at [387, 122] on button "Apply Plan" at bounding box center [391, 113] width 51 height 18
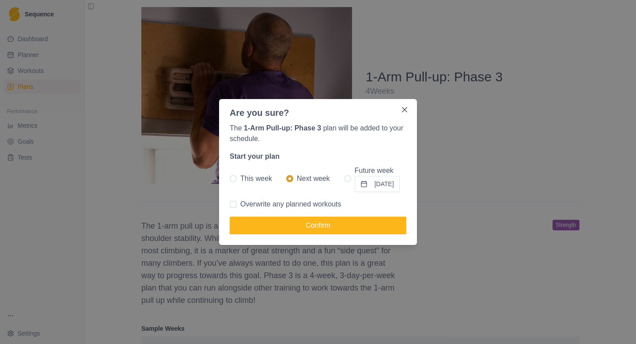
click at [333, 176] on div "This week Next week Future week [DATE]" at bounding box center [318, 178] width 177 height 27
click at [346, 179] on label "Future week [DATE]" at bounding box center [372, 178] width 56 height 27
click at [344, 179] on input "Future week [DATE]" at bounding box center [344, 178] width 0 height 0
radio input "true"
click at [383, 182] on button "[DATE]" at bounding box center [377, 184] width 45 height 16
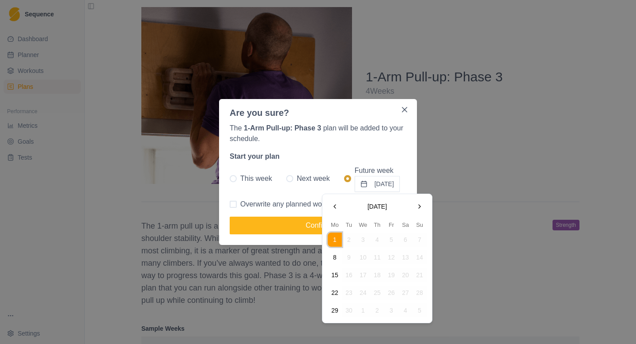
click at [422, 207] on button "Go to the Next Month" at bounding box center [420, 206] width 14 height 14
click at [338, 307] on button "27" at bounding box center [335, 310] width 14 height 14
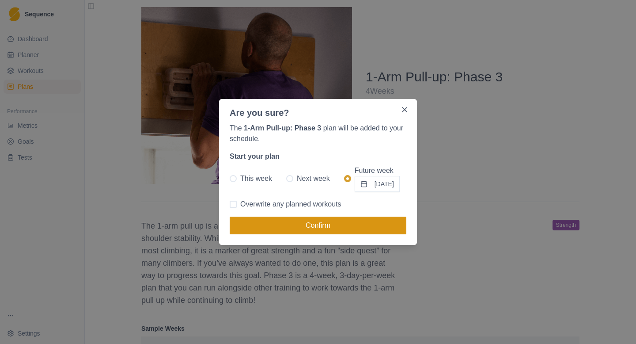
click at [344, 226] on button "Confirm" at bounding box center [318, 225] width 177 height 18
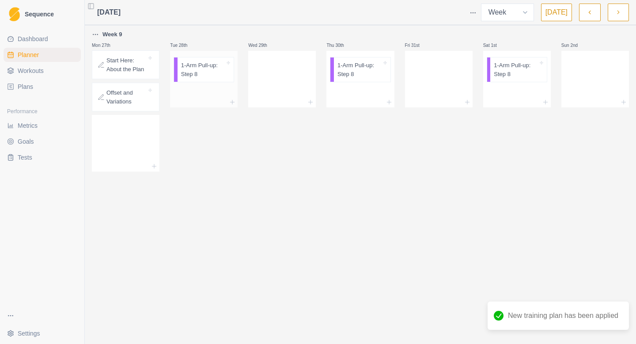
click at [201, 76] on p "1-Arm Pull-up: Step 8" at bounding box center [203, 69] width 44 height 17
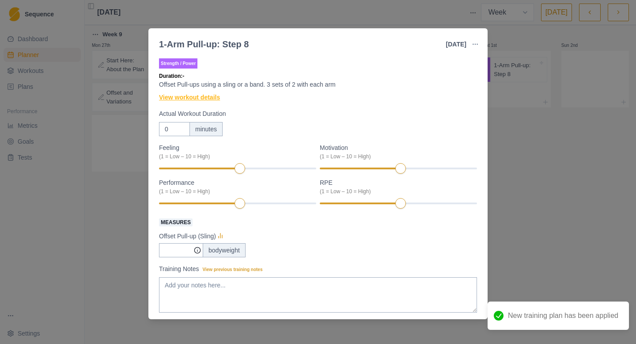
click at [199, 95] on link "View workout details" at bounding box center [189, 97] width 61 height 9
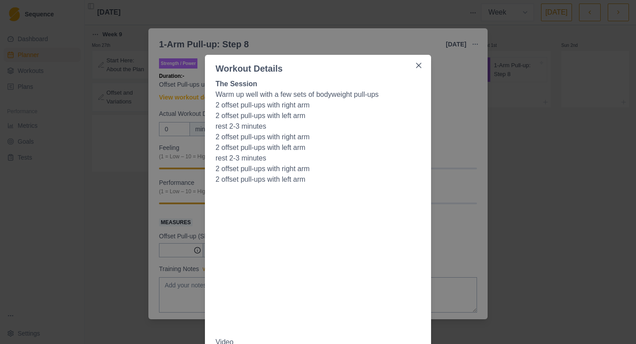
click at [428, 120] on div "The Session Warm up well with a few sets of bodyweight pull-ups 2 offset pull-u…" at bounding box center [318, 216] width 226 height 283
click at [453, 126] on div "Workout Details The Session Warm up well with a few sets of bodyweight pull-ups…" at bounding box center [318, 172] width 636 height 344
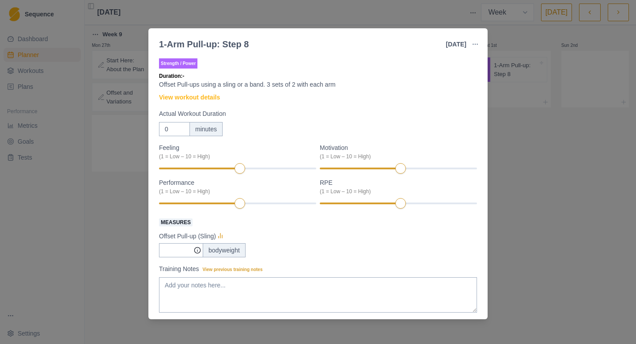
click at [508, 139] on div "1-Arm Pull-up: Step 8 [DATE] Link To Goal View Workout Metrics Edit Original Wo…" at bounding box center [318, 172] width 636 height 344
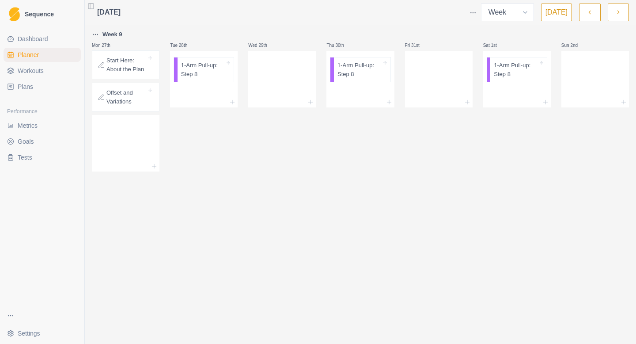
click at [620, 15] on icon "button" at bounding box center [618, 12] width 6 height 9
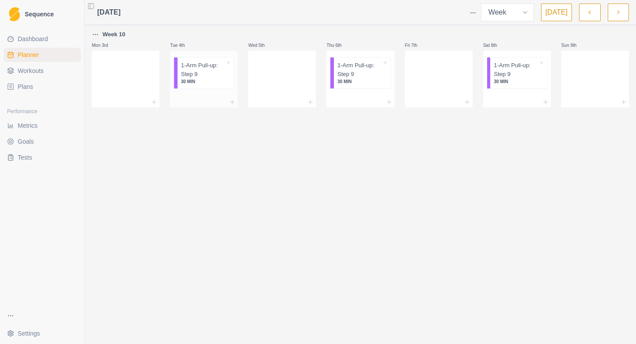
click at [189, 75] on p "1-Arm Pull-up: Step 9" at bounding box center [203, 69] width 44 height 17
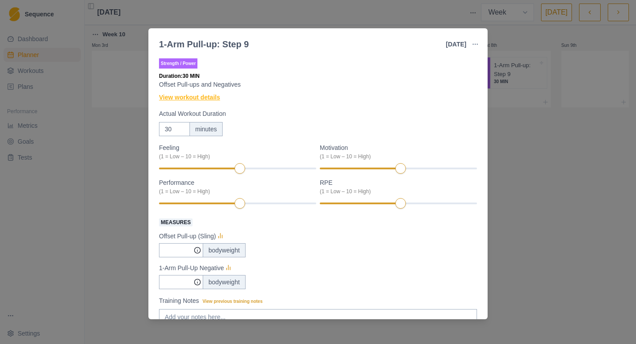
click at [199, 95] on link "View workout details" at bounding box center [189, 97] width 61 height 9
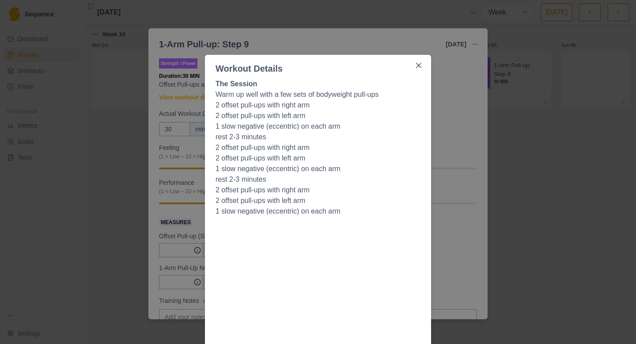
click at [465, 156] on div "Workout Details The Session Warm up well with a few sets of bodyweight pull-ups…" at bounding box center [318, 172] width 636 height 344
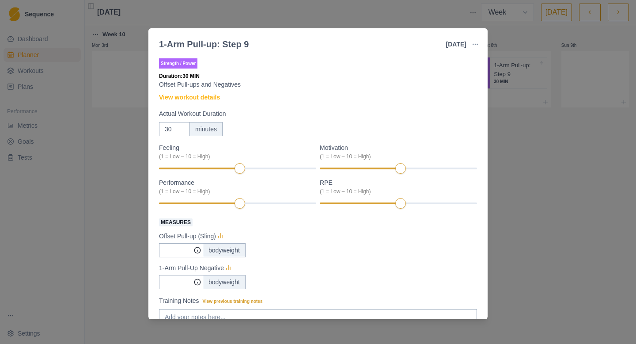
click at [568, 159] on div "1-Arm Pull-up: Step 9 [DATE] Link To Goal View Workout Metrics Edit Original Wo…" at bounding box center [318, 172] width 636 height 344
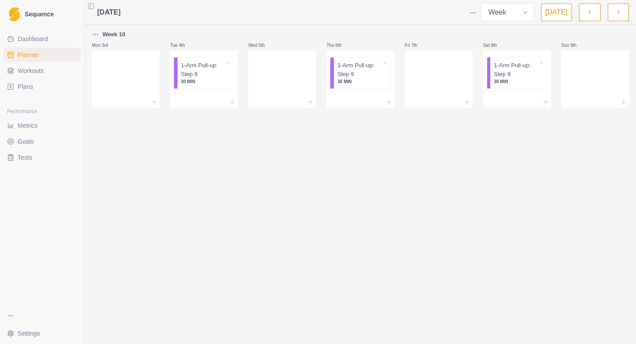
click at [615, 16] on icon "button" at bounding box center [618, 12] width 6 height 9
click at [185, 75] on p "1-Arm Pull-up: Step 10" at bounding box center [203, 69] width 44 height 17
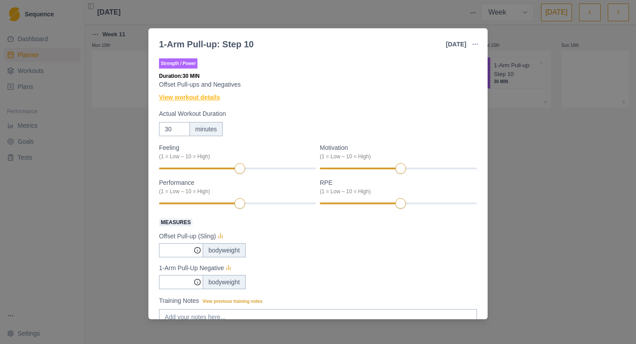
click at [198, 100] on link "View workout details" at bounding box center [189, 97] width 61 height 9
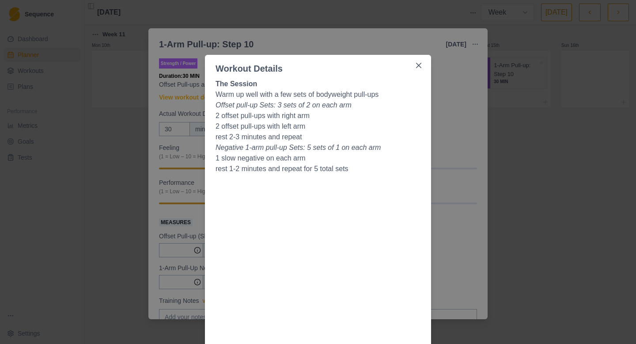
click at [443, 158] on div "Workout Details The Session Warm up well with a few sets of bodyweight pull-ups…" at bounding box center [318, 172] width 636 height 344
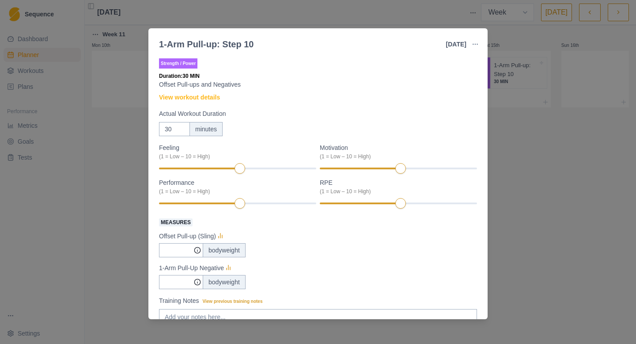
click at [536, 177] on div "1-Arm Pull-up: Step 10 [DATE] Link To Goal View Workout Metrics Edit Original W…" at bounding box center [318, 172] width 636 height 344
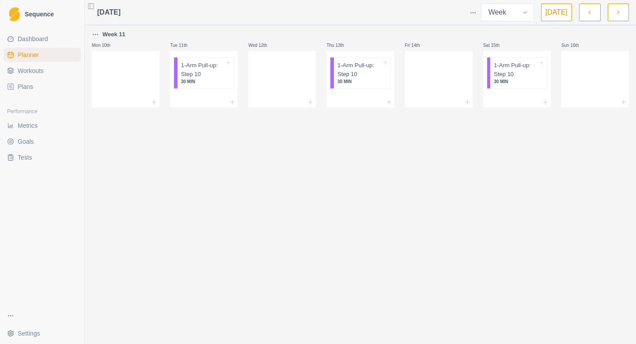
click at [615, 15] on icon "button" at bounding box center [618, 12] width 6 height 9
click at [367, 69] on p "1-Arm Pull-up: Step 10" at bounding box center [360, 69] width 44 height 17
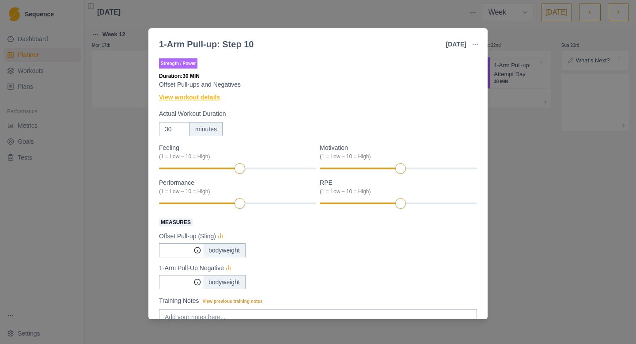
click at [215, 96] on link "View workout details" at bounding box center [189, 97] width 61 height 9
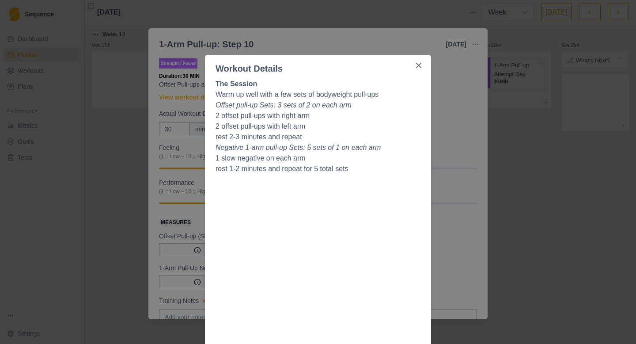
click at [444, 152] on div "Workout Details The Session Warm up well with a few sets of bodyweight pull-ups…" at bounding box center [318, 172] width 636 height 344
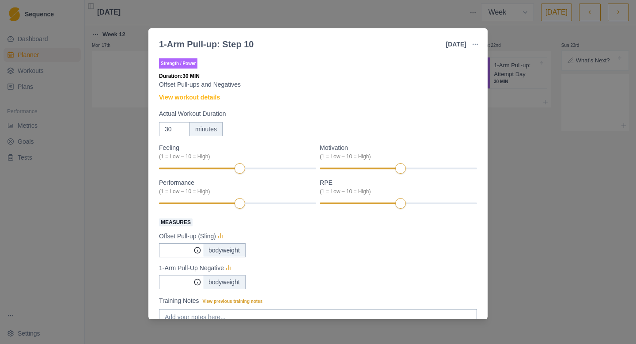
click at [575, 155] on div "1-Arm Pull-up: Step 10 [DATE] Link To Goal View Workout Metrics Edit Original W…" at bounding box center [318, 172] width 636 height 344
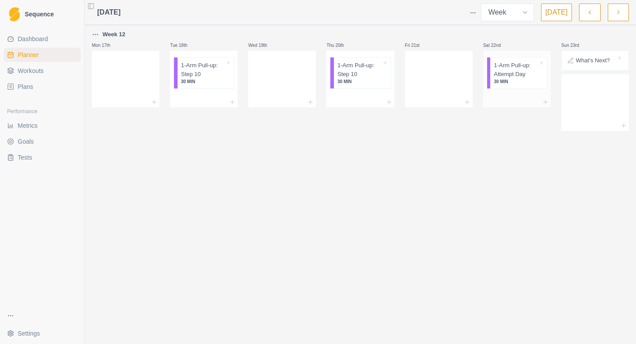
click at [512, 72] on p "1-Arm Pull-up: Attempt Day" at bounding box center [516, 69] width 44 height 17
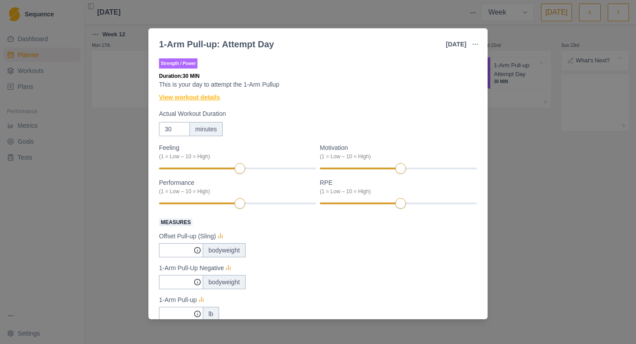
click at [206, 101] on link "View workout details" at bounding box center [189, 97] width 61 height 9
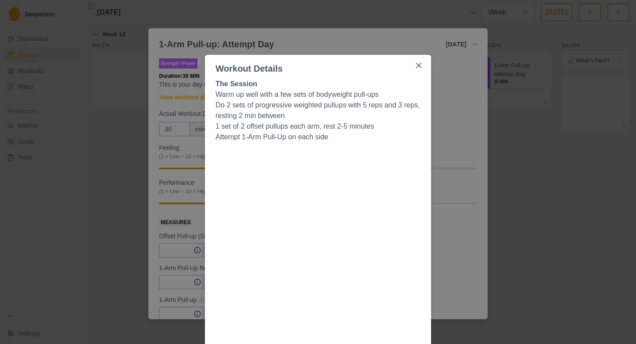
click at [99, 156] on div "Workout Details The Session Warm up well with a few sets of bodyweight pull-ups…" at bounding box center [318, 172] width 636 height 344
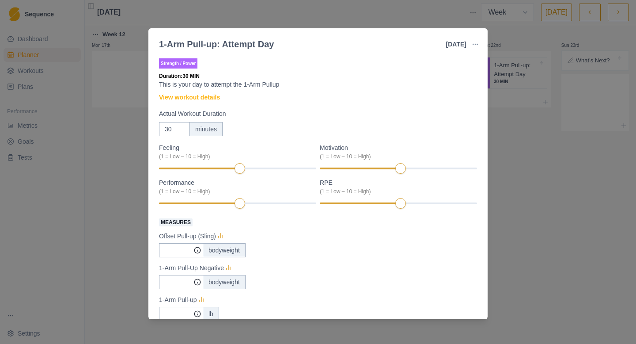
click at [100, 156] on div "1-Arm Pull-up: Attempt Day [DATE] Link To Goal View Workout Metrics Edit Origin…" at bounding box center [318, 172] width 636 height 344
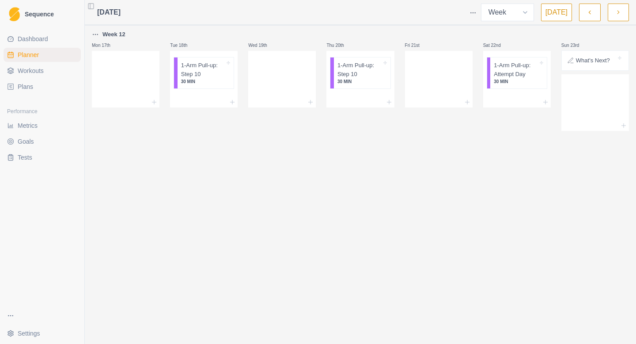
click at [621, 13] on icon "button" at bounding box center [618, 12] width 6 height 9
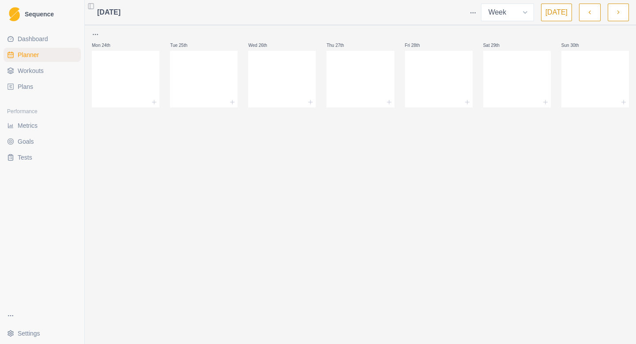
click at [587, 17] on button "button" at bounding box center [589, 13] width 21 height 18
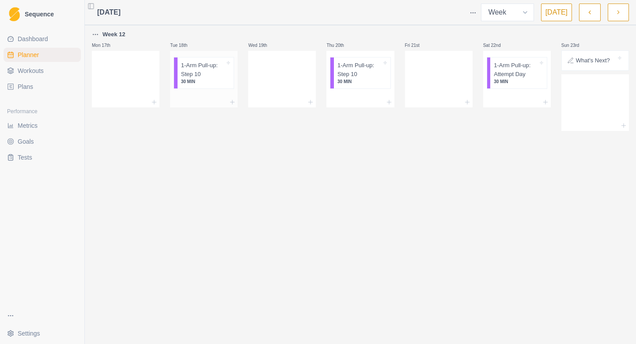
click at [197, 76] on p "1-Arm Pull-up: Step 10" at bounding box center [203, 69] width 44 height 17
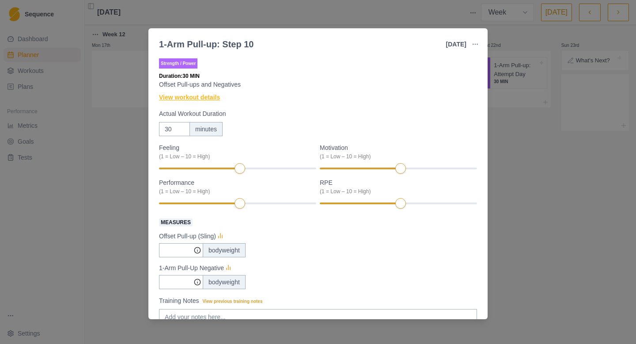
click at [203, 97] on link "View workout details" at bounding box center [189, 97] width 61 height 9
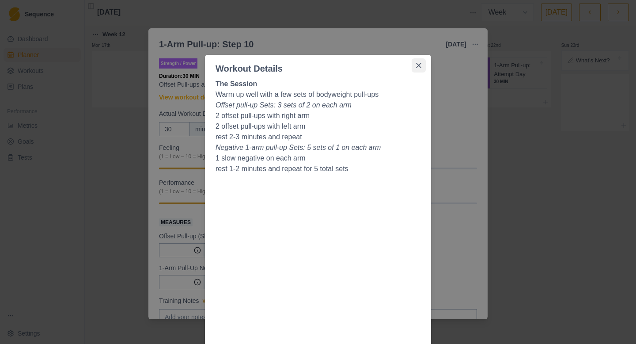
click at [416, 70] on button "Close" at bounding box center [419, 65] width 14 height 14
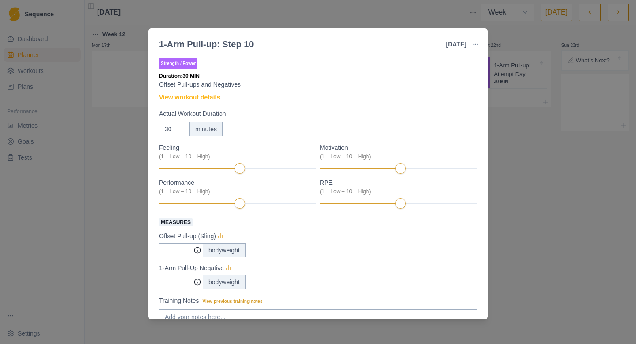
click at [347, 17] on div "1-Arm Pull-up: Step 10 [DATE] Link To Goal View Workout Metrics Edit Original W…" at bounding box center [318, 172] width 636 height 344
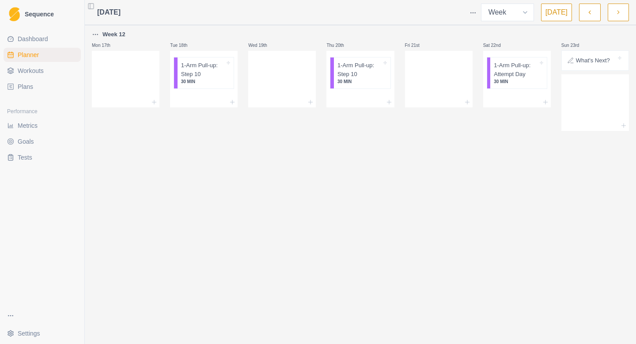
click at [47, 53] on link "Planner" at bounding box center [42, 55] width 77 height 14
click at [68, 34] on link "Dashboard" at bounding box center [42, 39] width 77 height 14
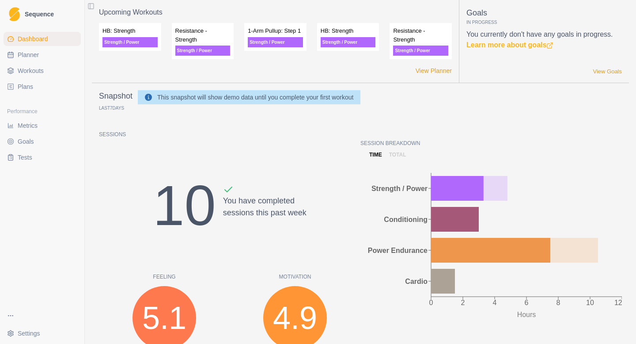
click at [65, 51] on link "Planner" at bounding box center [42, 55] width 77 height 14
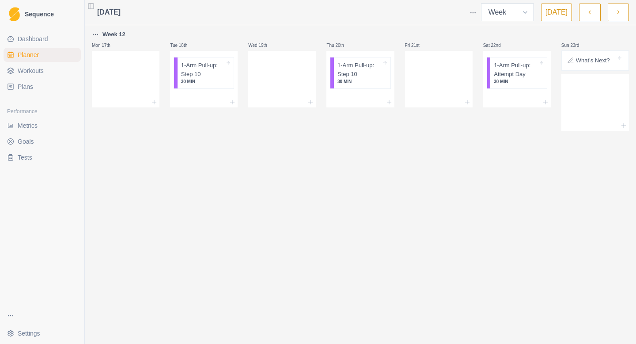
click at [514, 11] on select "Week Month" at bounding box center [507, 13] width 53 height 18
select select "month"
click at [483, 4] on select "Week Month" at bounding box center [507, 13] width 53 height 18
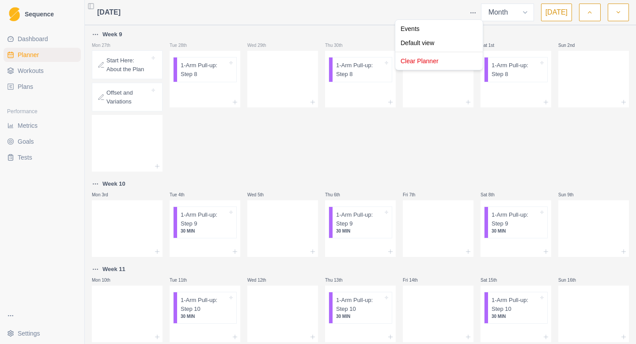
click at [478, 14] on html "Sequence Dashboard Planner Workouts Plans Performance Metrics Goals Tests Setti…" at bounding box center [318, 172] width 636 height 344
click at [471, 65] on div "Clear Planner" at bounding box center [439, 61] width 84 height 14
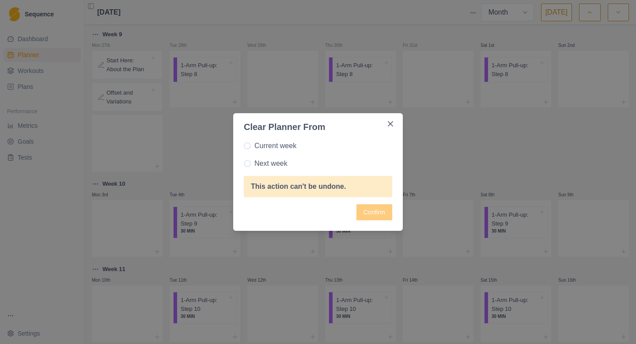
click at [295, 143] on span "Current week" at bounding box center [275, 145] width 42 height 11
click at [244, 146] on input "Current week" at bounding box center [243, 146] width 0 height 0
radio input "true"
click at [388, 210] on button "Confirm" at bounding box center [375, 212] width 36 height 16
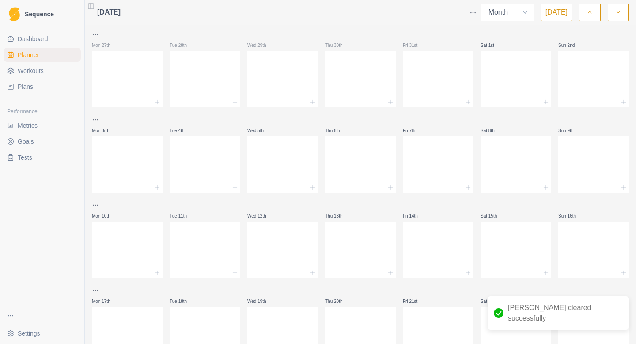
click at [44, 83] on link "Plans" at bounding box center [42, 87] width 77 height 14
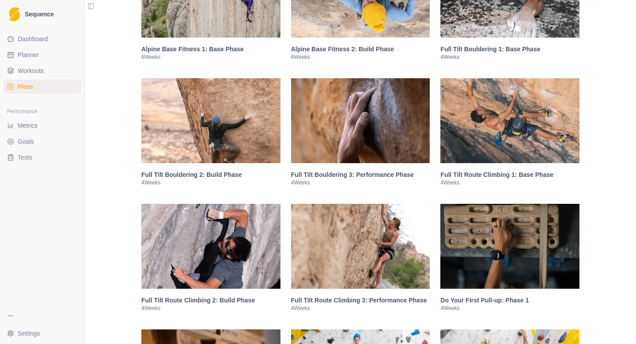
scroll to position [719, 0]
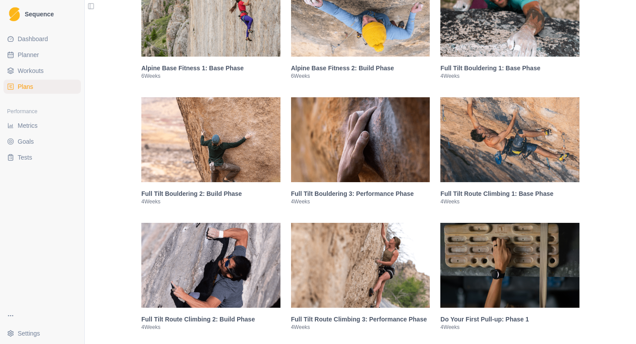
click at [553, 36] on img at bounding box center [509, 14] width 139 height 85
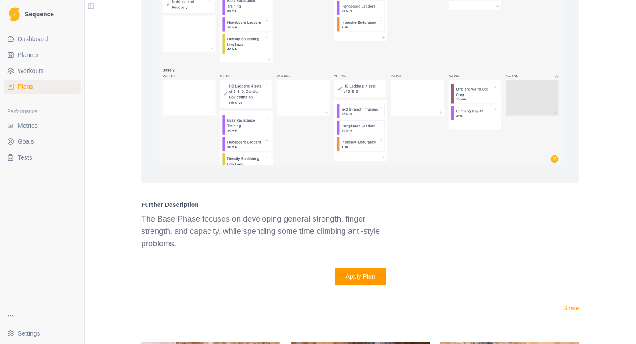
scroll to position [1221, 0]
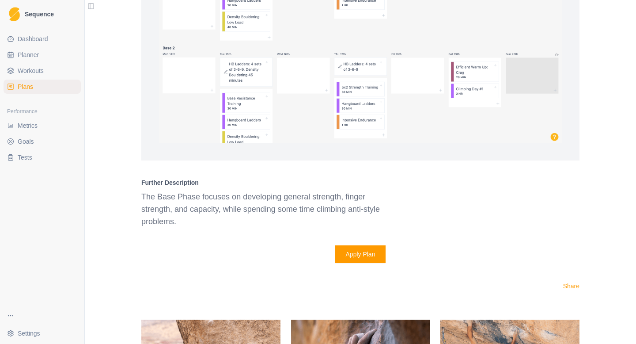
click at [370, 255] on button "Apply Plan" at bounding box center [360, 254] width 51 height 18
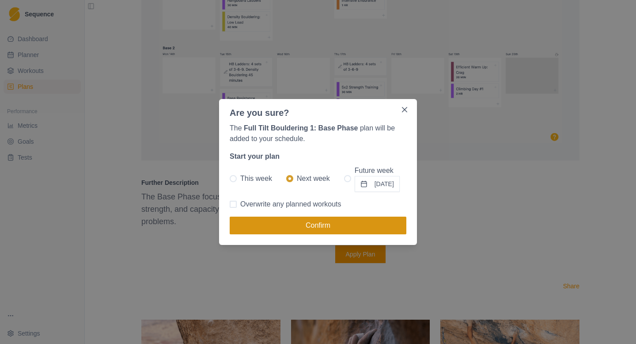
click at [366, 223] on button "Confirm" at bounding box center [318, 225] width 177 height 18
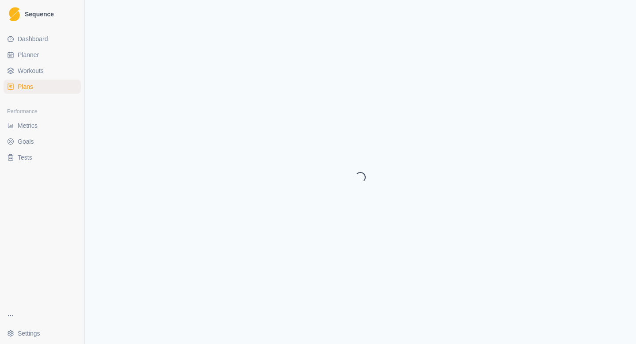
select select "month"
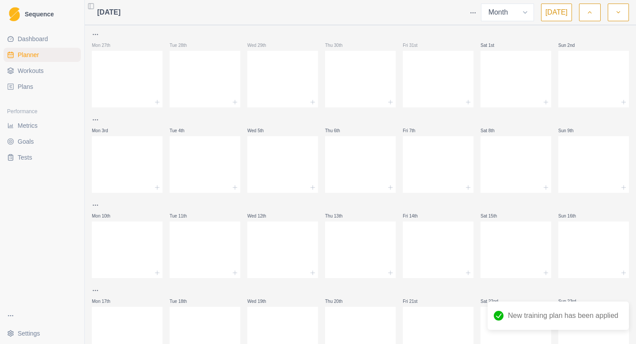
click at [584, 11] on button "button" at bounding box center [589, 13] width 21 height 18
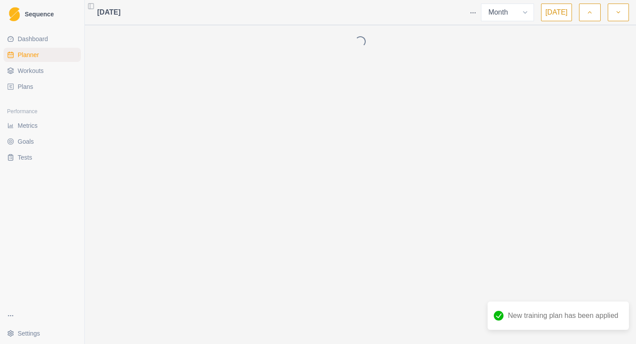
click at [584, 11] on button "button" at bounding box center [589, 13] width 21 height 18
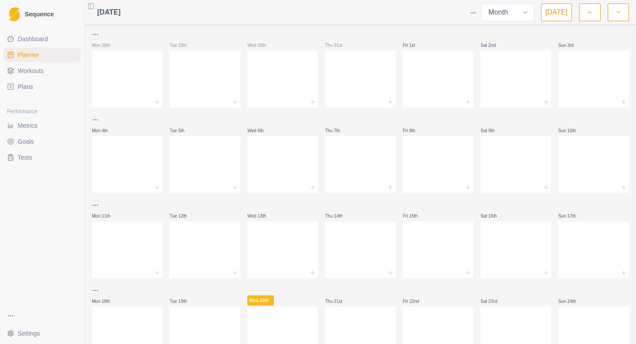
click at [621, 16] on icon "button" at bounding box center [618, 12] width 6 height 9
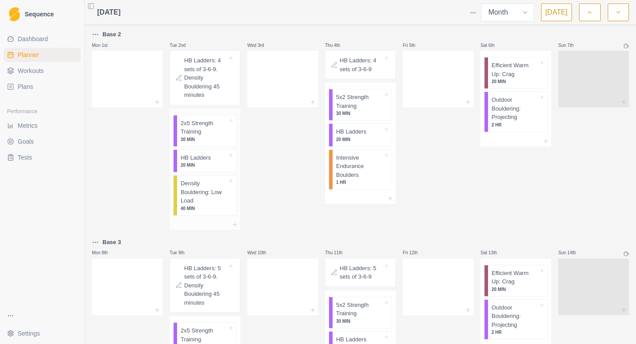
click at [209, 137] on p "30 MIN" at bounding box center [204, 139] width 47 height 7
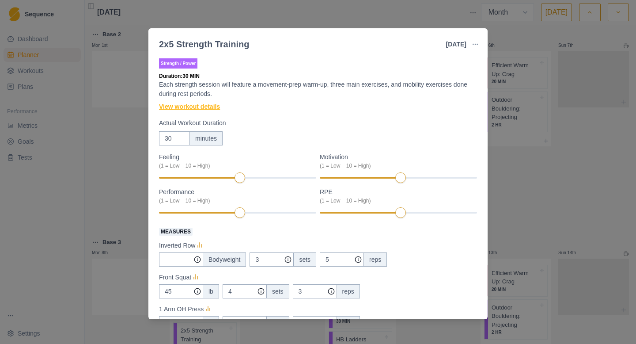
click at [209, 105] on link "View workout details" at bounding box center [189, 106] width 61 height 9
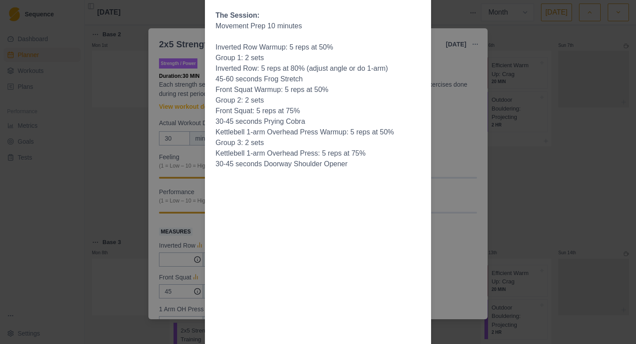
scroll to position [138, 0]
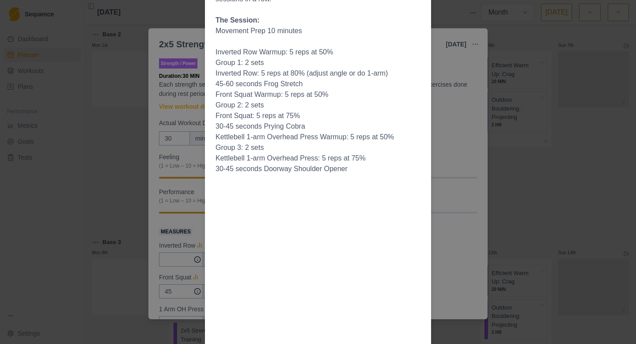
click at [491, 131] on div "Workout Details Choosing weights: Your working sets should be RPE 7-8 or around…" at bounding box center [318, 172] width 636 height 344
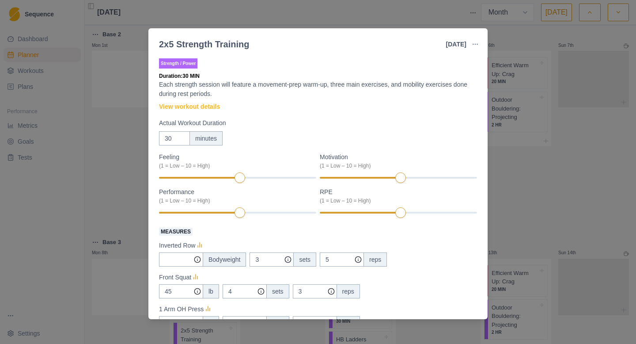
click at [565, 136] on div "2x5 Strength Training [DATE] Link To Goal View Workout Metrics Edit Original Wo…" at bounding box center [318, 172] width 636 height 344
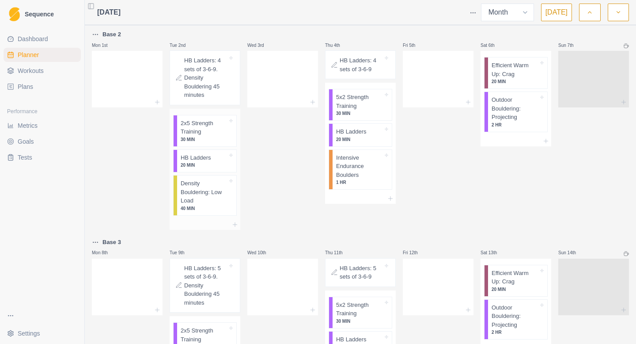
click at [213, 160] on div at bounding box center [219, 157] width 16 height 9
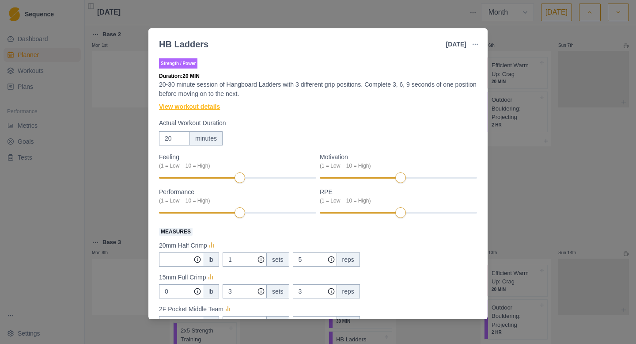
click at [216, 106] on link "View workout details" at bounding box center [189, 106] width 61 height 9
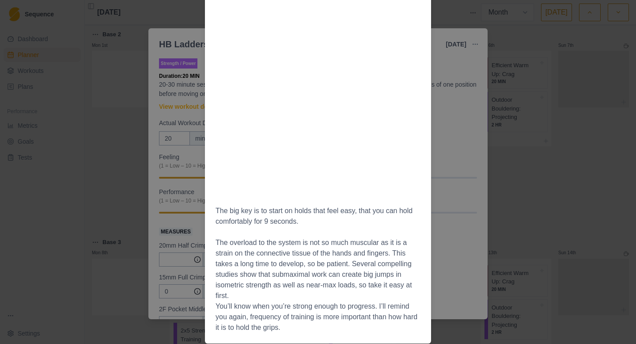
scroll to position [606, 0]
click at [185, 212] on div "Workout Details Select 3 hold types or positions. You’ll stick with these throu…" at bounding box center [318, 172] width 636 height 344
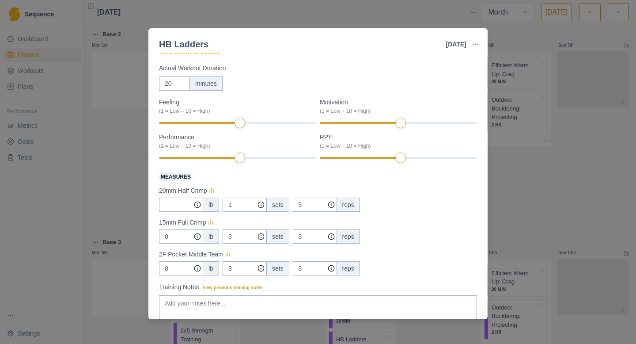
scroll to position [123, 0]
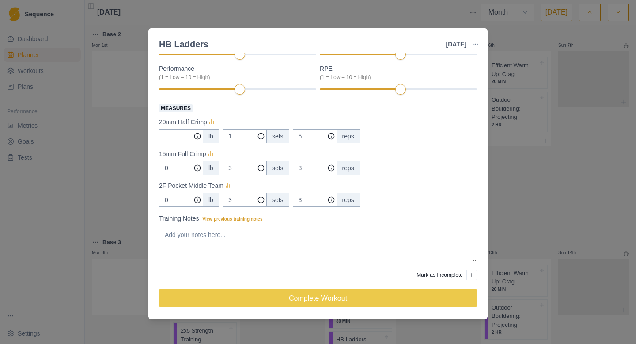
click at [121, 186] on div "HB Ladders [DATE] Link To Goal View Workout Metrics Edit Original Workout Resch…" at bounding box center [318, 172] width 636 height 344
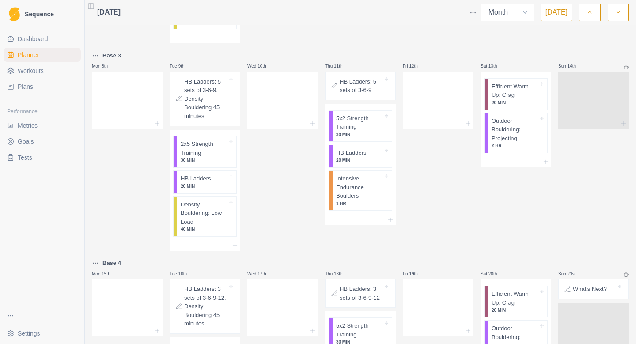
scroll to position [198, 0]
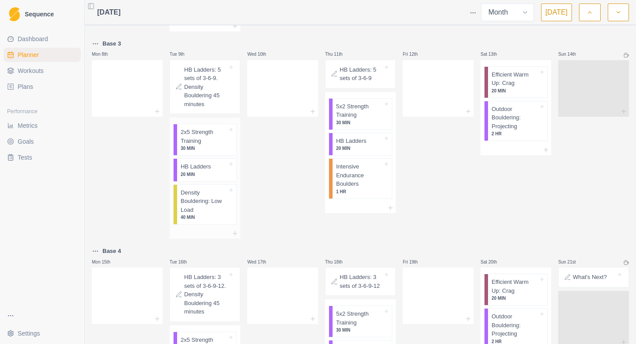
click at [183, 137] on p "2x5 Strength Training" at bounding box center [204, 136] width 47 height 17
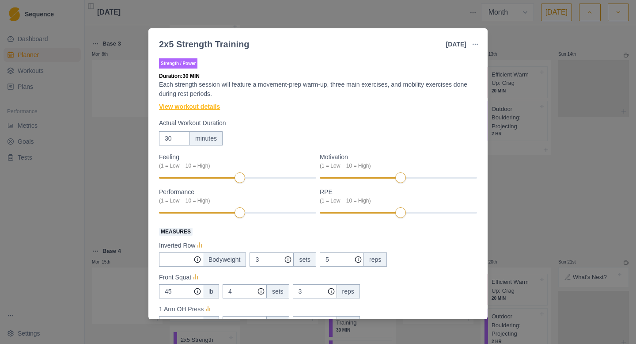
click at [194, 107] on link "View workout details" at bounding box center [189, 106] width 61 height 9
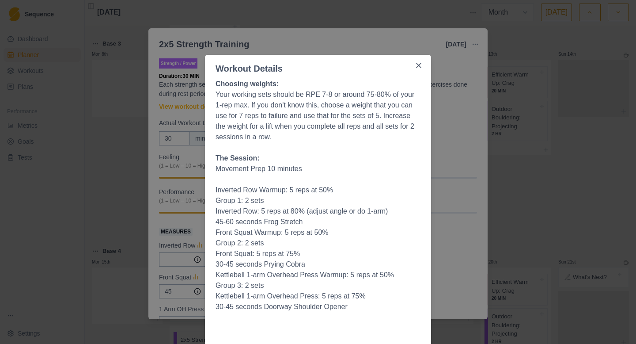
click at [130, 183] on div "Workout Details Choosing weights: Your working sets should be RPE 7-8 or around…" at bounding box center [318, 172] width 636 height 344
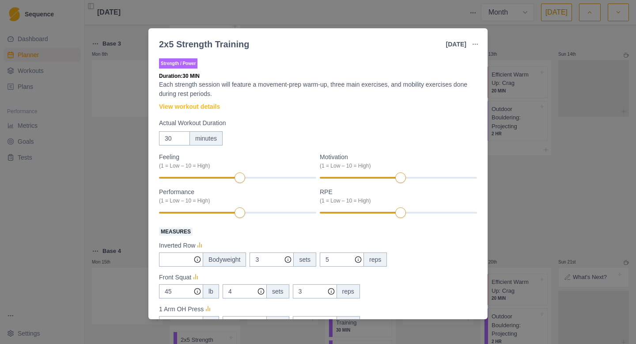
click at [130, 183] on div "2x5 Strength Training [DATE] Link To Goal View Workout Metrics Edit Original Wo…" at bounding box center [318, 172] width 636 height 344
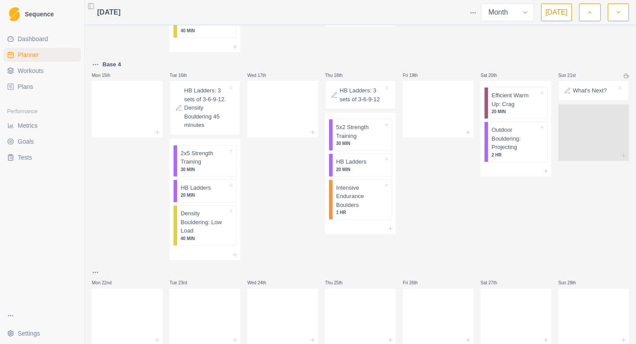
scroll to position [349, 0]
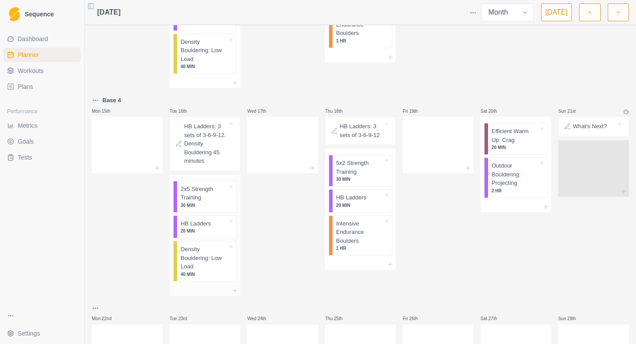
click at [198, 200] on p "2x5 Strength Training" at bounding box center [204, 193] width 47 height 17
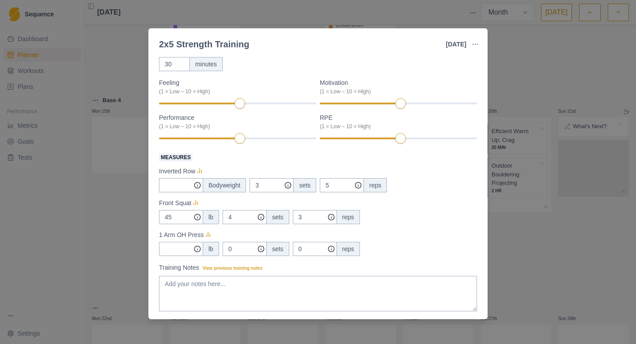
scroll to position [123, 0]
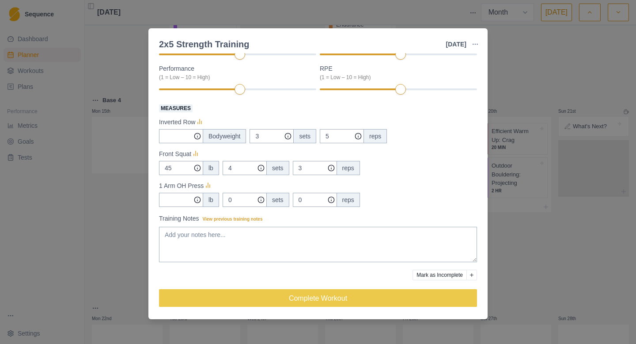
click at [128, 204] on div "2x5 Strength Training [DATE] Link To Goal View Workout Metrics Edit Original Wo…" at bounding box center [318, 172] width 636 height 344
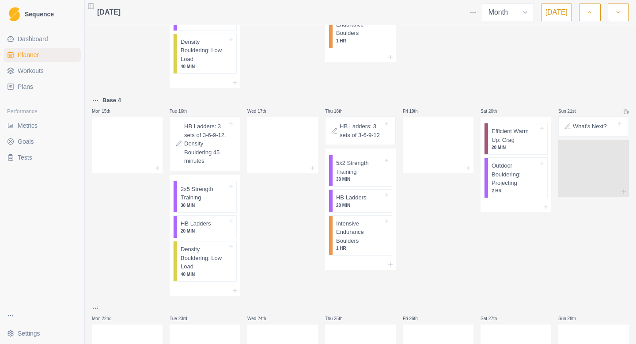
click at [44, 80] on link "Plans" at bounding box center [42, 87] width 77 height 14
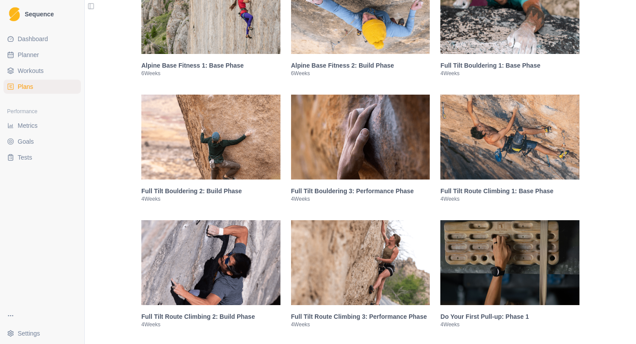
scroll to position [721, 0]
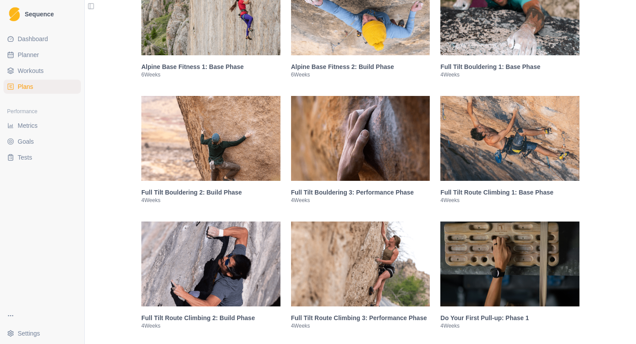
click at [214, 165] on img at bounding box center [210, 138] width 139 height 85
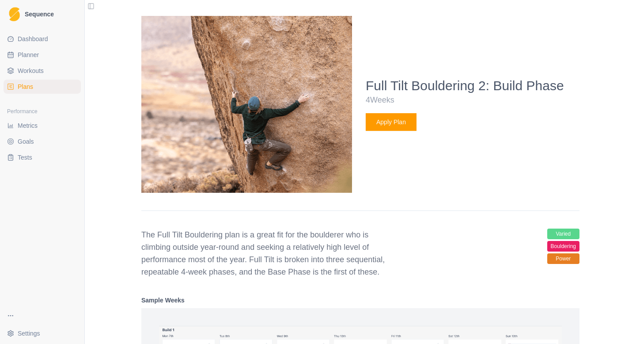
scroll to position [952, 0]
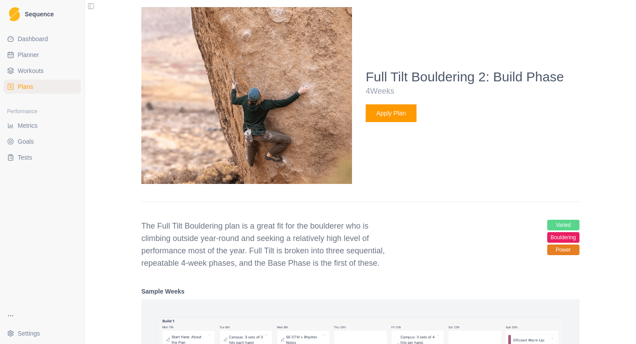
click at [391, 121] on button "Apply Plan" at bounding box center [391, 113] width 51 height 18
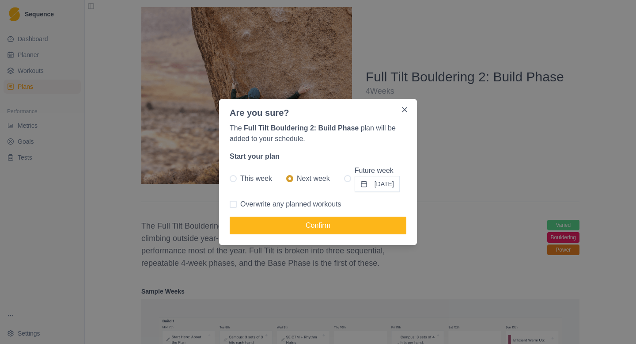
click at [344, 178] on span at bounding box center [347, 178] width 7 height 7
click at [344, 178] on input "Future week [DATE]" at bounding box center [344, 178] width 0 height 0
radio input "true"
click at [363, 183] on button "[DATE]" at bounding box center [377, 184] width 45 height 16
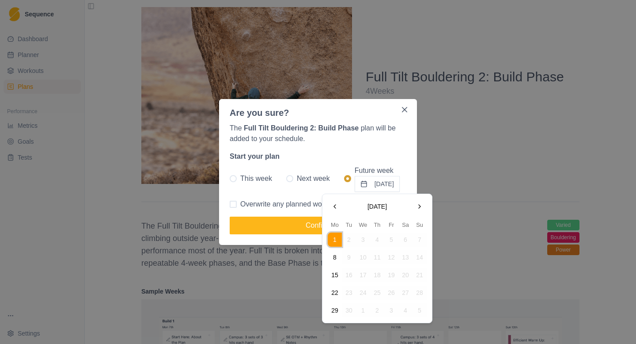
click at [337, 307] on button "29" at bounding box center [335, 310] width 14 height 14
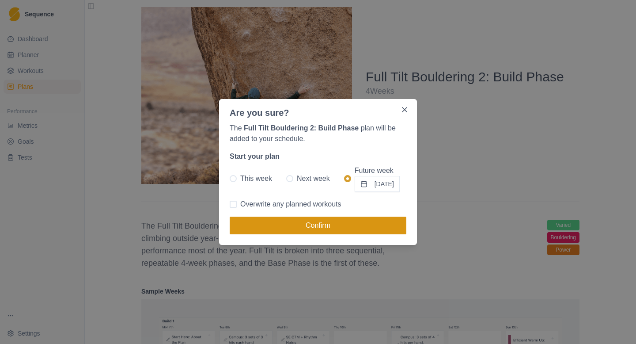
click at [339, 231] on button "Confirm" at bounding box center [318, 225] width 177 height 18
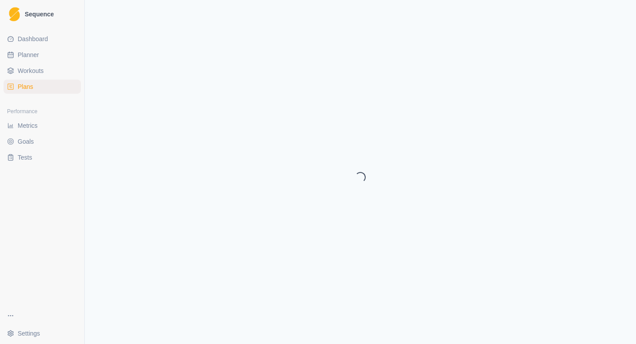
select select "month"
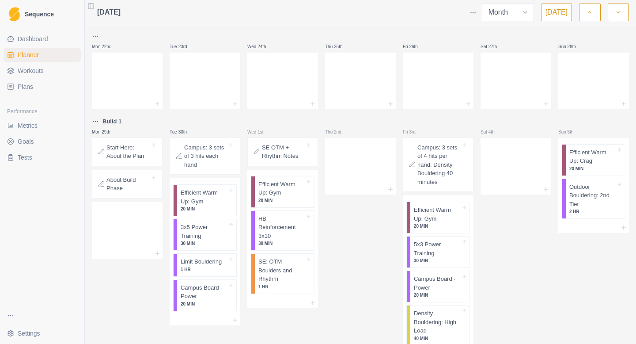
scroll to position [623, 0]
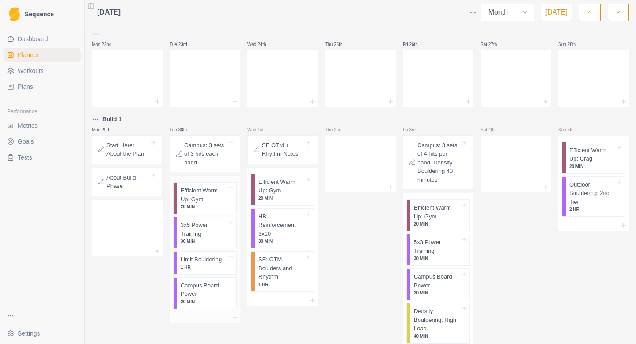
click at [220, 230] on p "3x5 Power Training" at bounding box center [204, 228] width 47 height 17
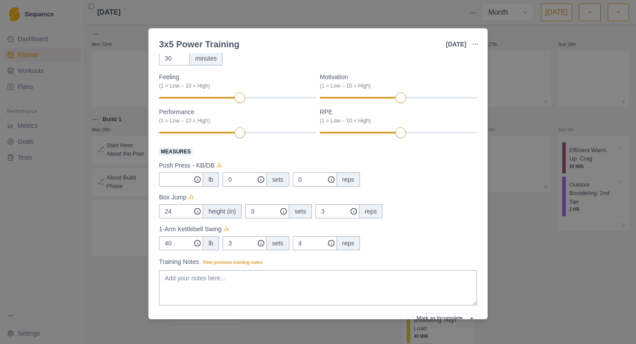
scroll to position [81, 0]
click at [138, 188] on div "3x5 Power Training [DATE] Link To Goal View Workout Metrics Edit Original Worko…" at bounding box center [318, 172] width 636 height 344
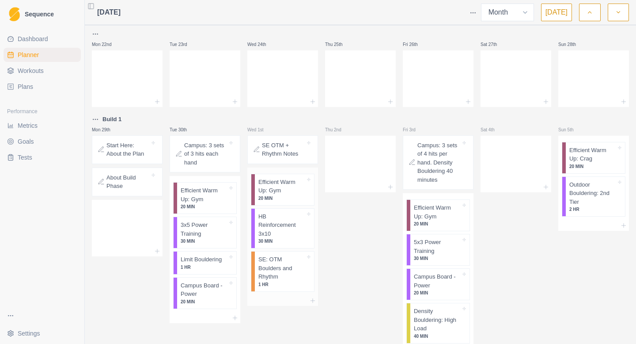
click at [280, 231] on p "HB Reinforcement 3x10" at bounding box center [281, 225] width 47 height 26
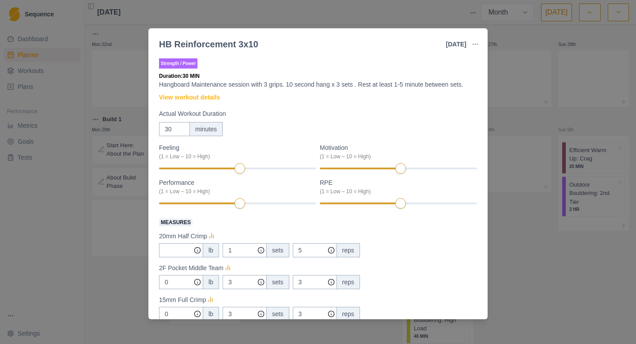
click at [499, 251] on div "HB Reinforcement 3x10 [DATE] Link To Goal View Workout Metrics Edit Original Wo…" at bounding box center [318, 172] width 636 height 344
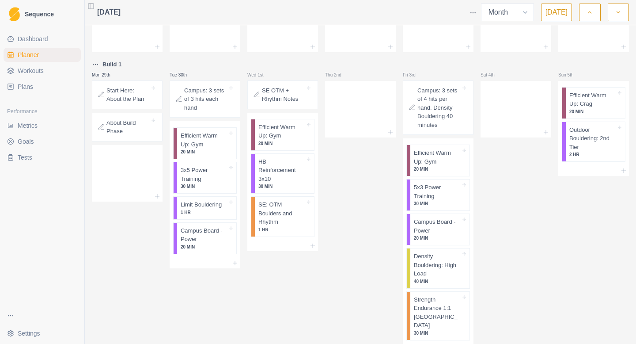
scroll to position [678, 0]
click at [457, 306] on p "Strength Endurance 1:1 [GEOGRAPHIC_DATA]" at bounding box center [437, 312] width 47 height 34
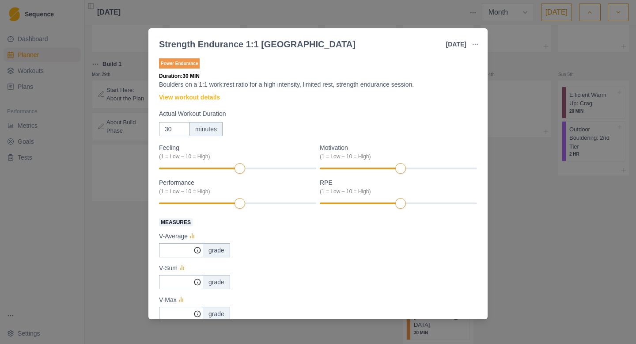
click at [510, 241] on div "Strength Endurance 1:1 Boulder [DATE] Link To Goal View Workout Metrics Edit Or…" at bounding box center [318, 172] width 636 height 344
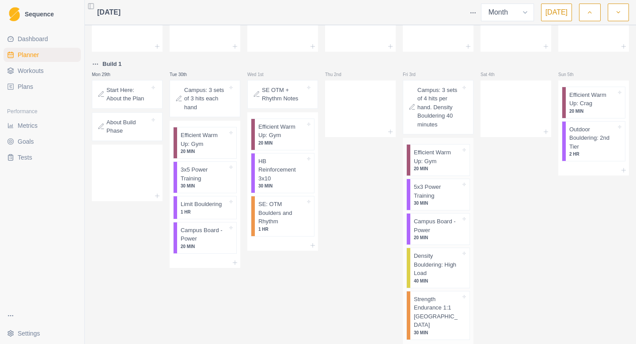
click at [444, 191] on p "5x3 Power Training" at bounding box center [437, 190] width 47 height 17
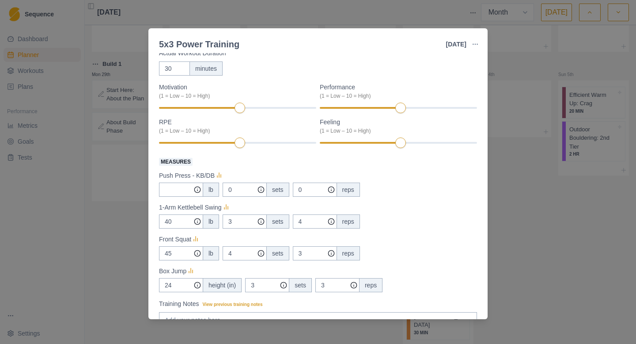
scroll to position [67, 0]
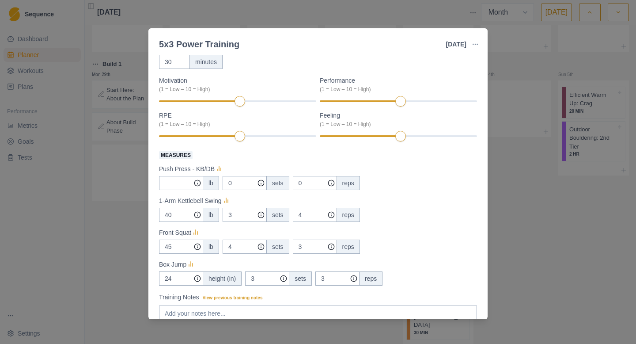
click at [507, 200] on div "5x3 Power Training [DATE] Link To Goal View Workout Metrics Edit Original Worko…" at bounding box center [318, 172] width 636 height 344
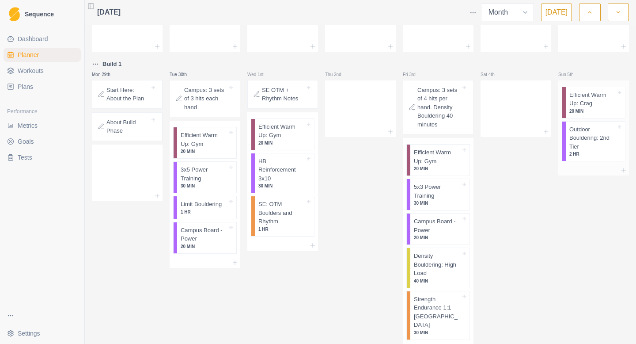
scroll to position [704, 0]
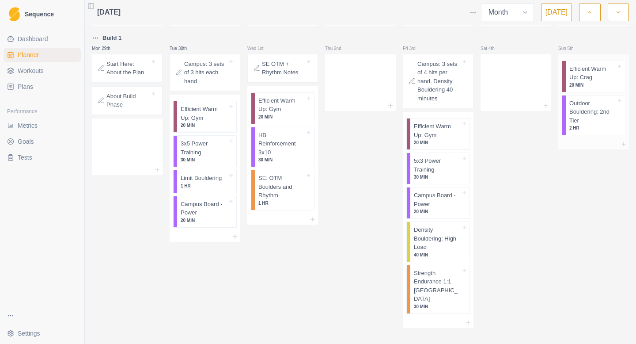
click at [582, 122] on p "Outdoor Bouldering: 2nd Tier" at bounding box center [592, 112] width 47 height 26
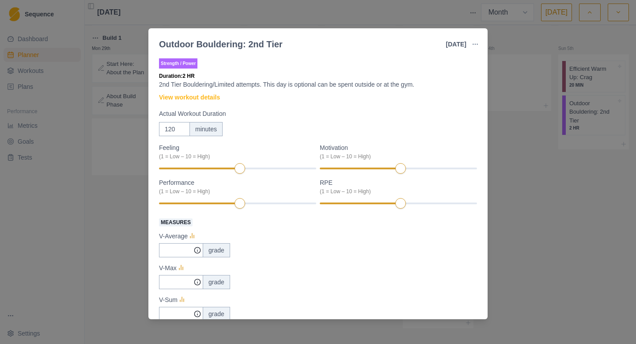
click at [561, 193] on div "Outdoor Bouldering: 2nd Tier [DATE] Link To Goal View Workout Metrics Edit Orig…" at bounding box center [318, 172] width 636 height 344
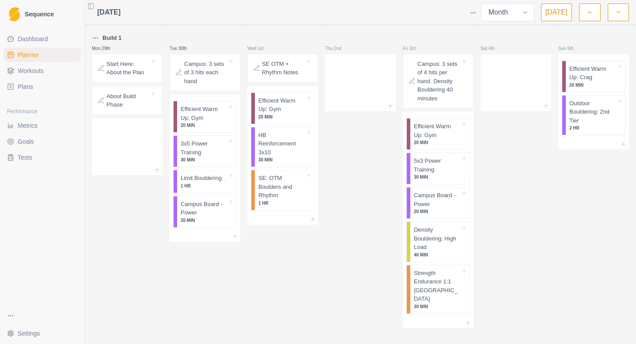
click at [615, 16] on button "button" at bounding box center [618, 13] width 21 height 18
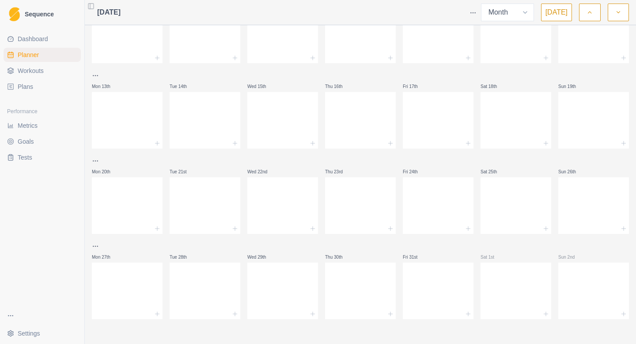
scroll to position [0, 0]
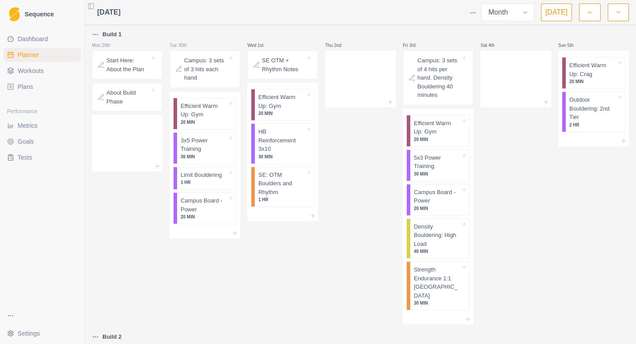
click at [615, 16] on icon "button" at bounding box center [618, 12] width 6 height 9
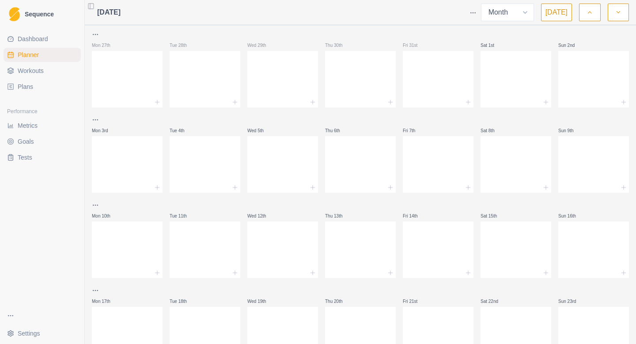
click at [592, 14] on icon "button" at bounding box center [590, 12] width 6 height 9
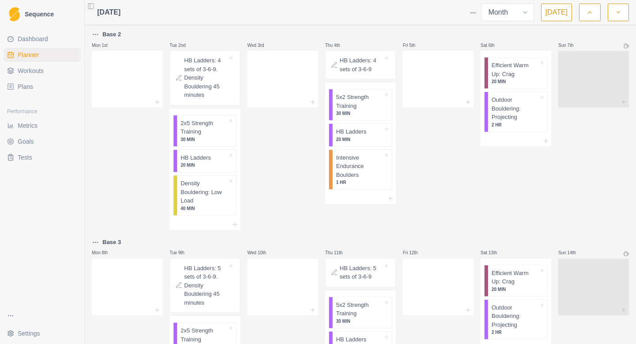
click at [592, 14] on icon "button" at bounding box center [590, 12] width 6 height 9
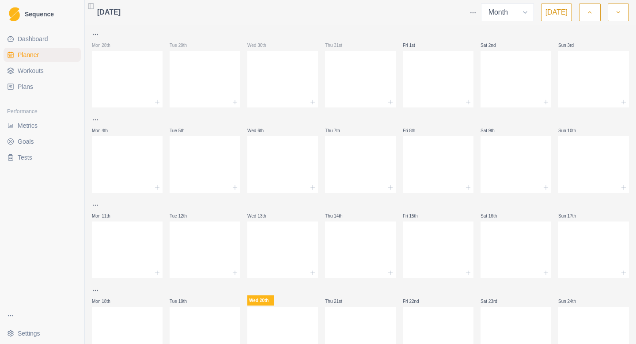
click at [617, 15] on icon "button" at bounding box center [618, 12] width 6 height 9
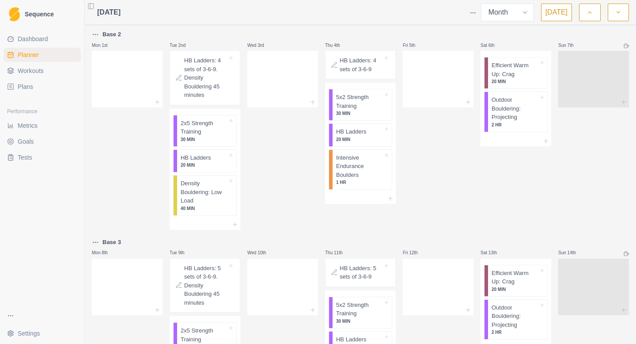
click at [618, 15] on icon "button" at bounding box center [618, 12] width 6 height 9
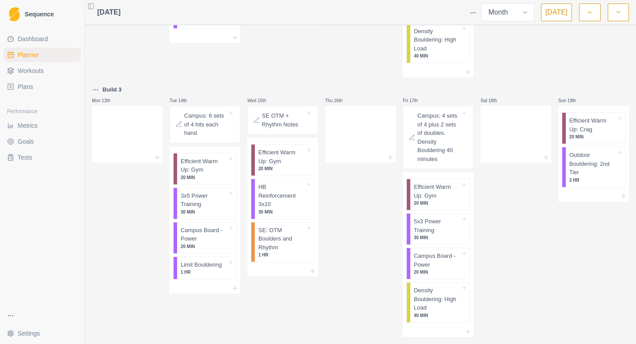
scroll to position [581, 0]
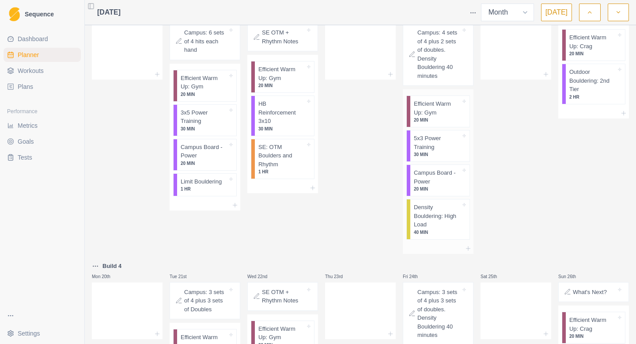
click at [443, 134] on p "5x3 Power Training" at bounding box center [437, 142] width 47 height 17
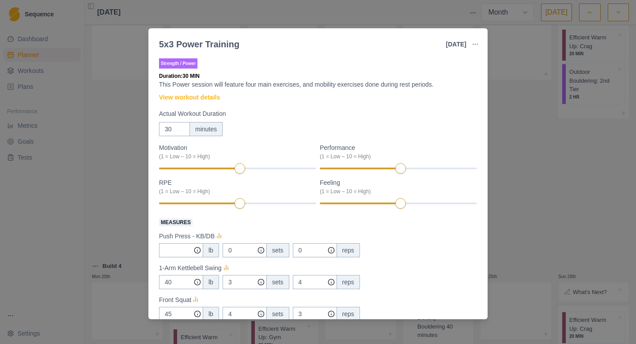
scroll to position [146, 0]
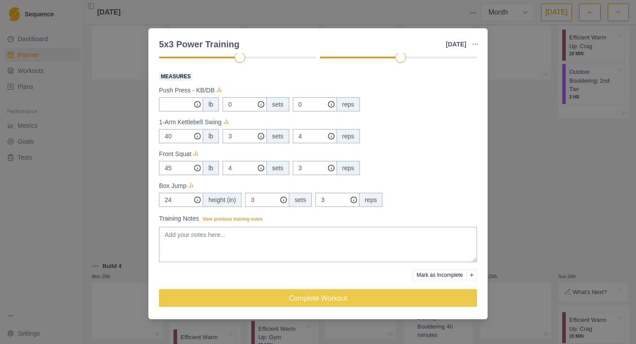
click at [516, 206] on div "5x3 Power Training [DATE] Link To Goal View Workout Metrics Edit Original Worko…" at bounding box center [318, 172] width 636 height 344
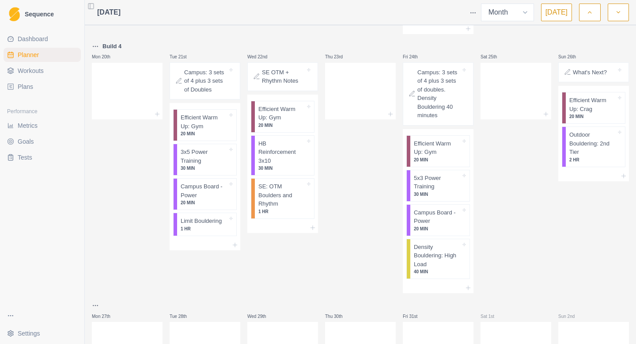
scroll to position [805, 0]
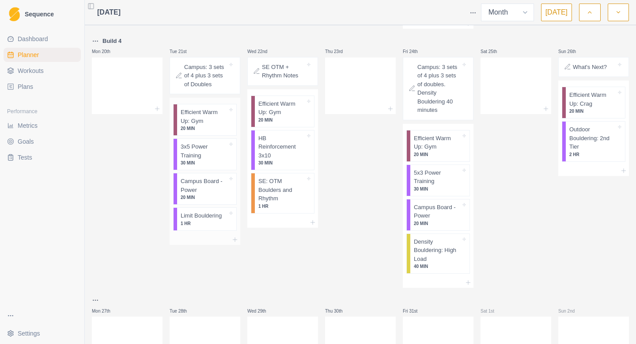
click at [208, 144] on p "3x5 Power Training" at bounding box center [204, 150] width 47 height 17
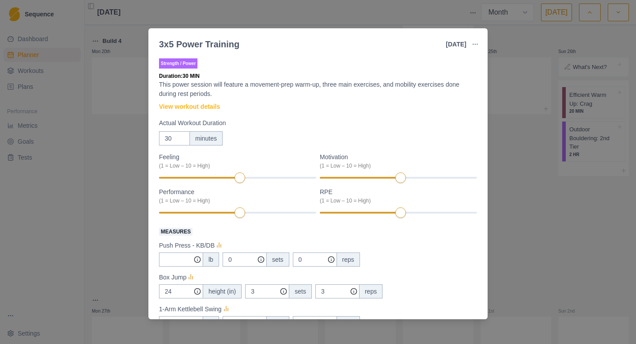
scroll to position [123, 0]
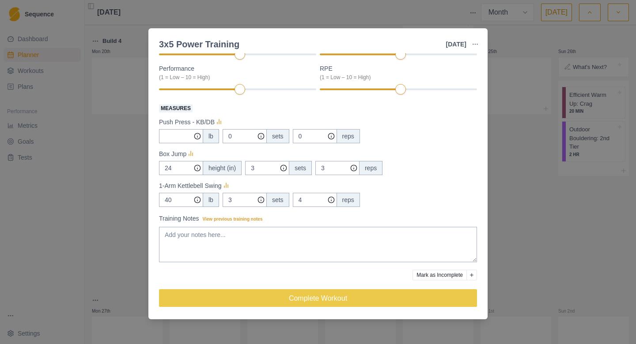
click at [563, 190] on div "3x5 Power Training [DATE] Link To Goal View Workout Metrics Edit Original Worko…" at bounding box center [318, 172] width 636 height 344
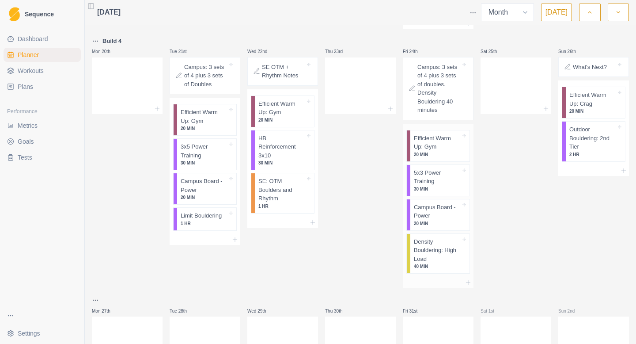
click at [459, 186] on p "30 MIN" at bounding box center [437, 189] width 47 height 7
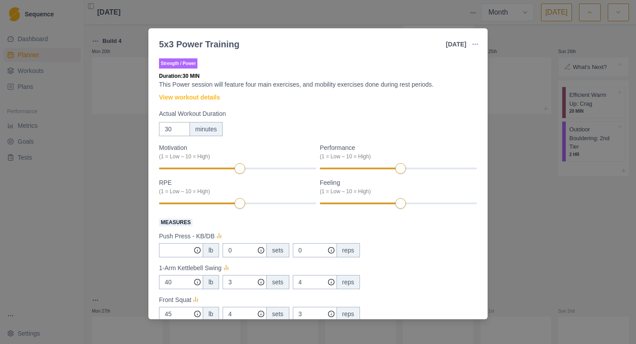
scroll to position [146, 0]
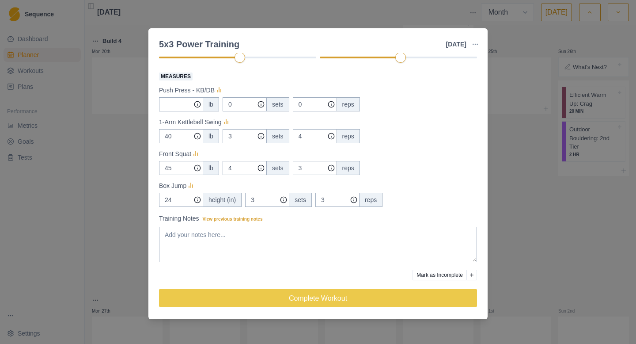
click at [577, 194] on div "5x3 Power Training [DATE] Link To Goal View Workout Metrics Edit Original Worko…" at bounding box center [318, 172] width 636 height 344
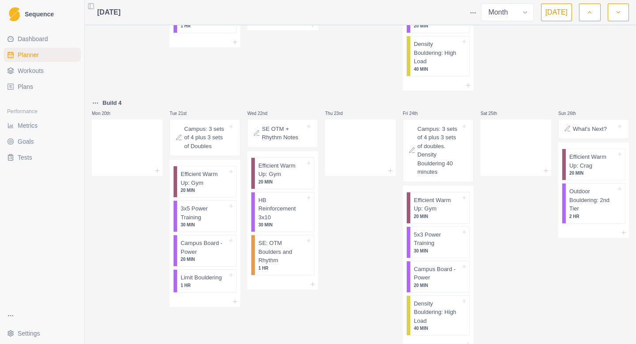
scroll to position [738, 0]
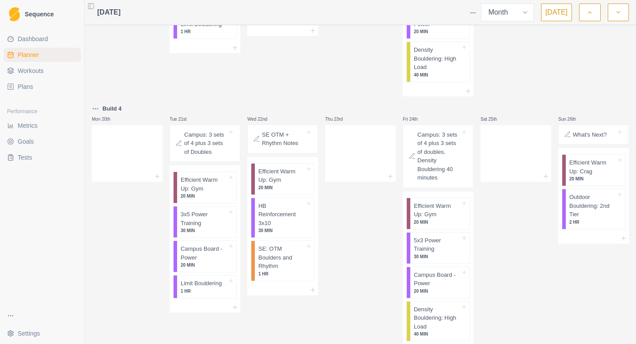
click at [433, 137] on p "Campus: 3 sets of 4 plus 3 sets of doubles. Density Bouldering 40 minutes" at bounding box center [438, 156] width 43 height 52
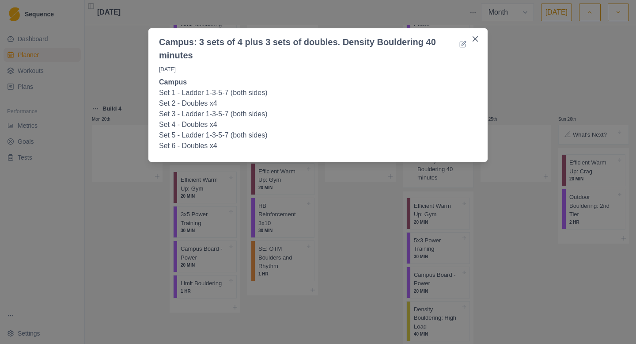
click at [496, 205] on div "Campus: 3 sets of 4 plus 3 sets of doubles. Density Bouldering 40 minutes [DATE…" at bounding box center [318, 172] width 636 height 344
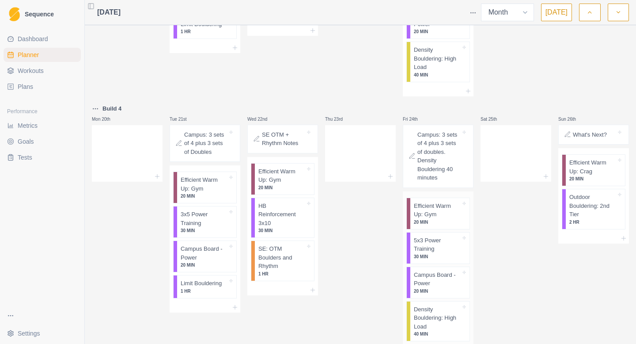
click at [443, 319] on p "Density Bouldering: High Load" at bounding box center [437, 318] width 47 height 26
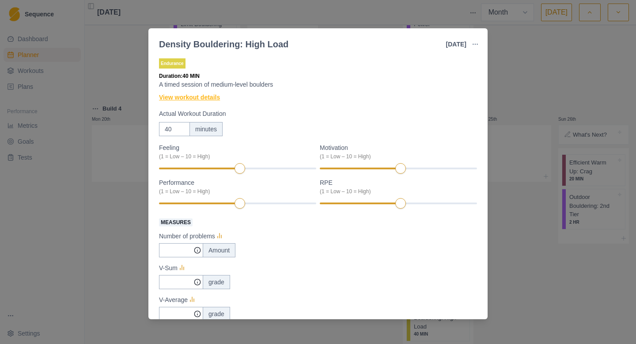
click at [205, 99] on link "View workout details" at bounding box center [189, 97] width 61 height 9
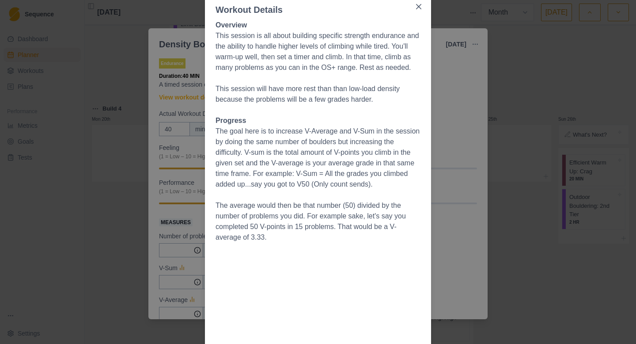
scroll to position [133, 0]
